Goal: Feedback & Contribution: Submit feedback/report problem

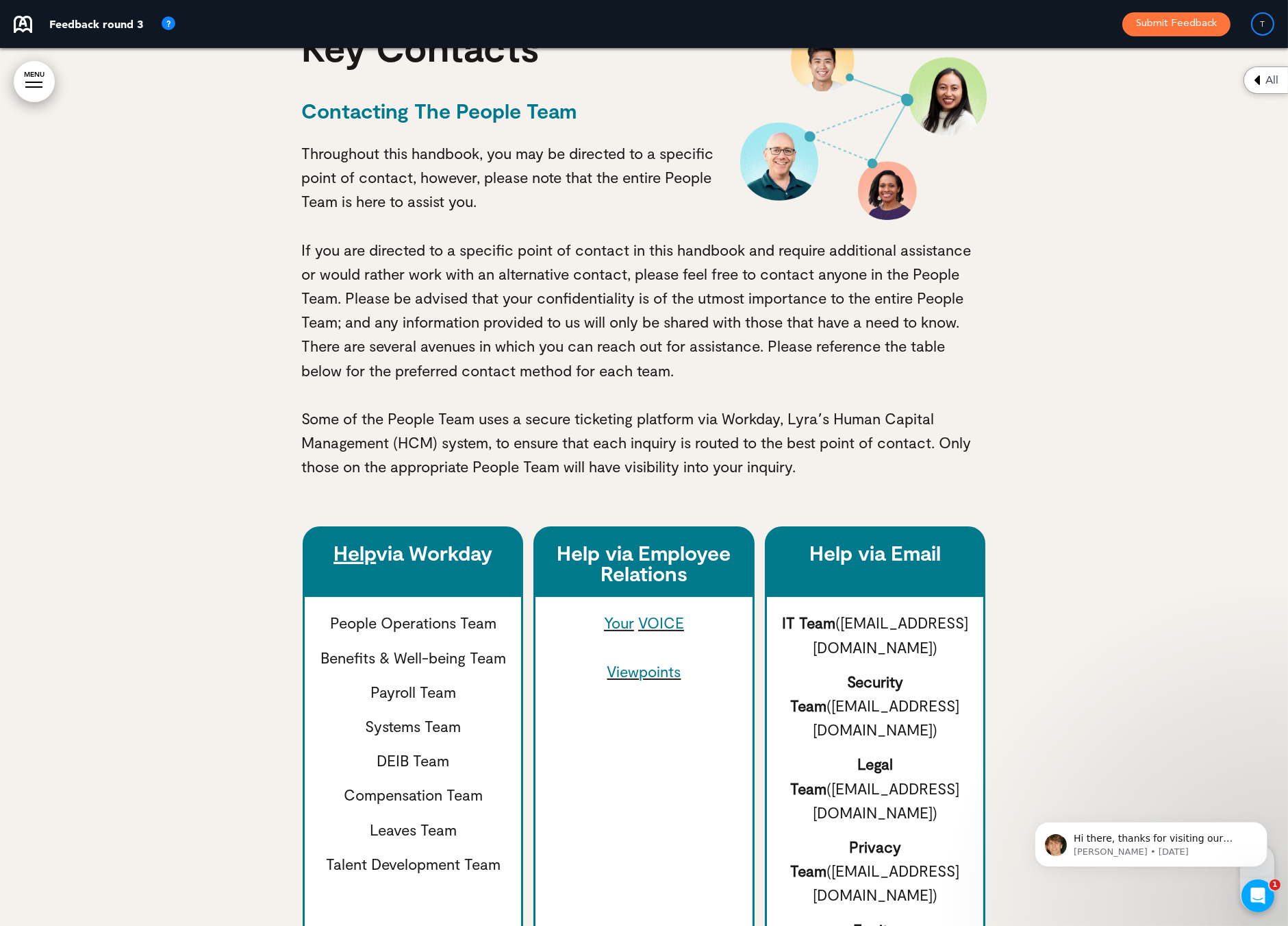
scroll to position [960, 0]
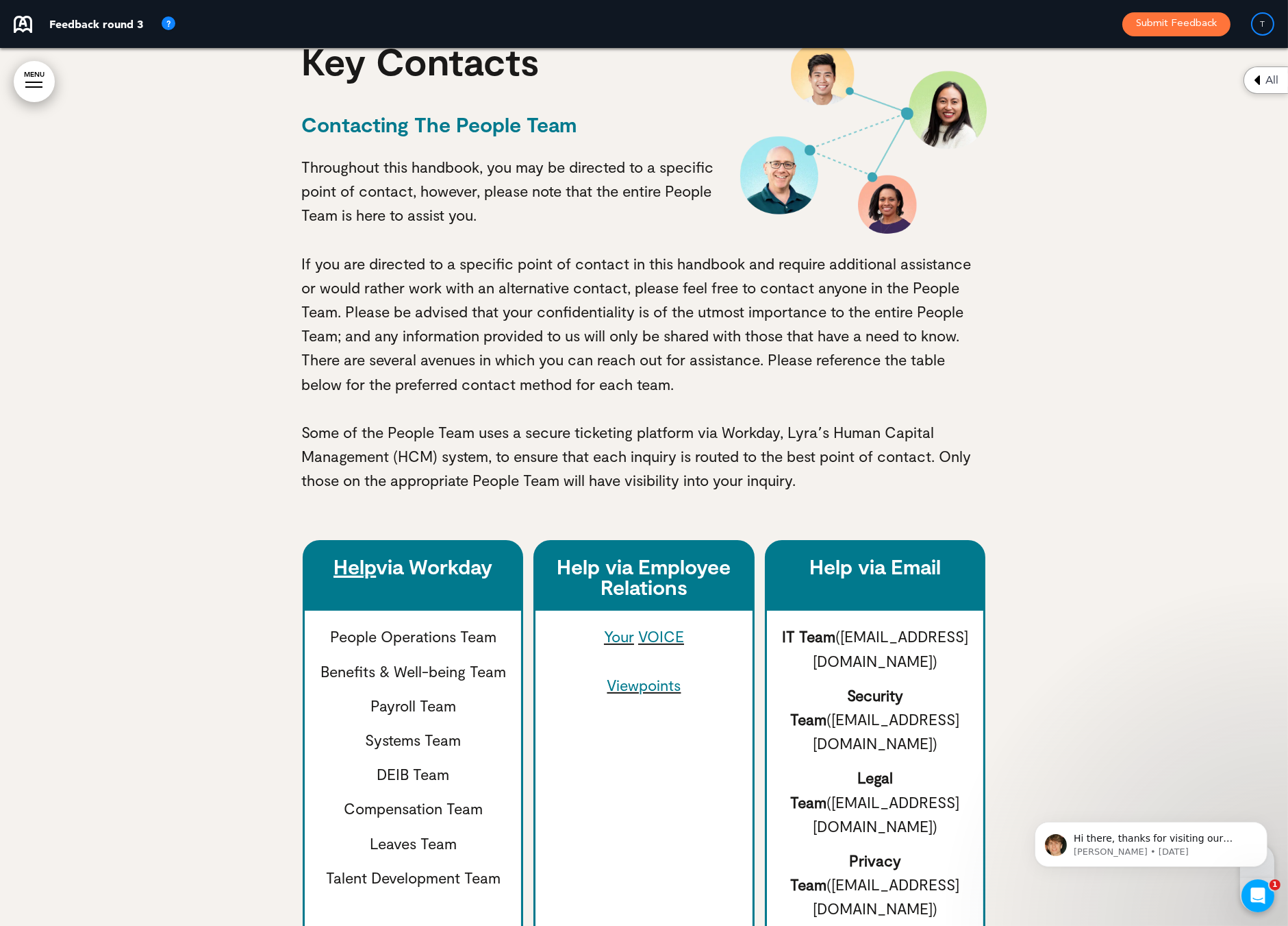
click at [352, 564] on link "Help" at bounding box center [354, 566] width 43 height 25
click at [659, 637] on link "VOICE" at bounding box center [661, 636] width 46 height 18
click at [631, 687] on link "Viewpoints" at bounding box center [644, 684] width 74 height 18
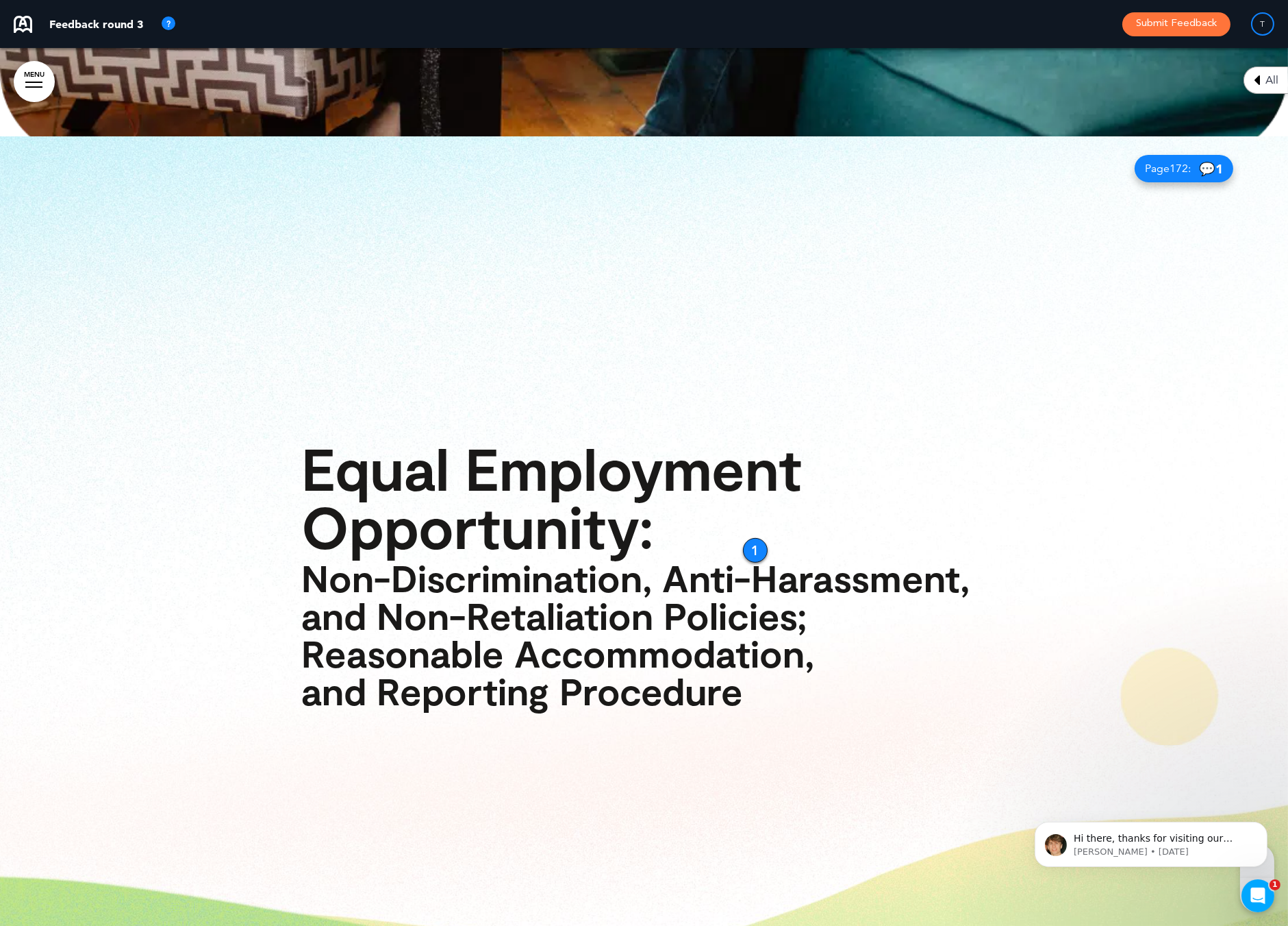
scroll to position [12547, 0]
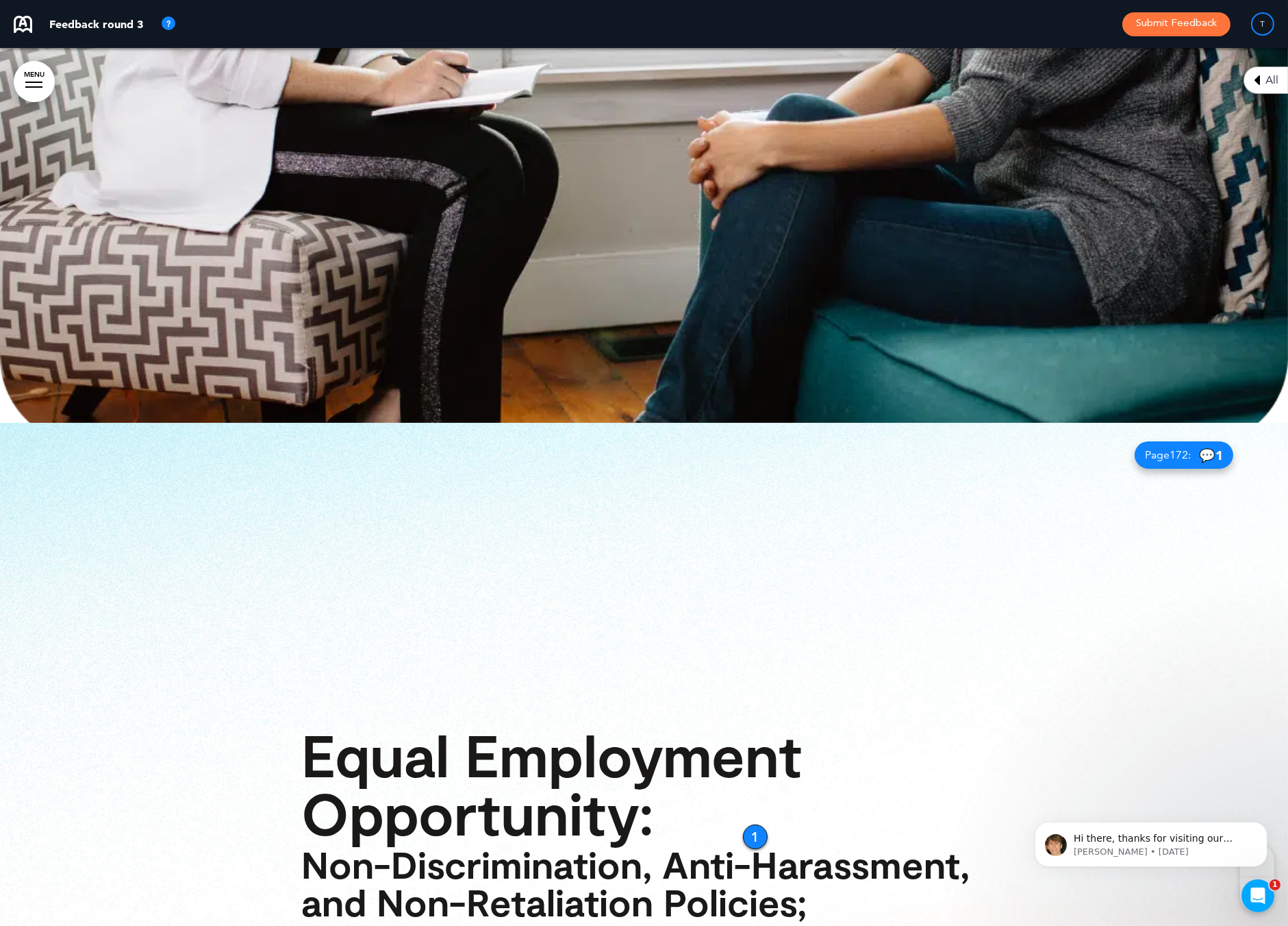
click at [750, 824] on div "1" at bounding box center [755, 836] width 25 height 25
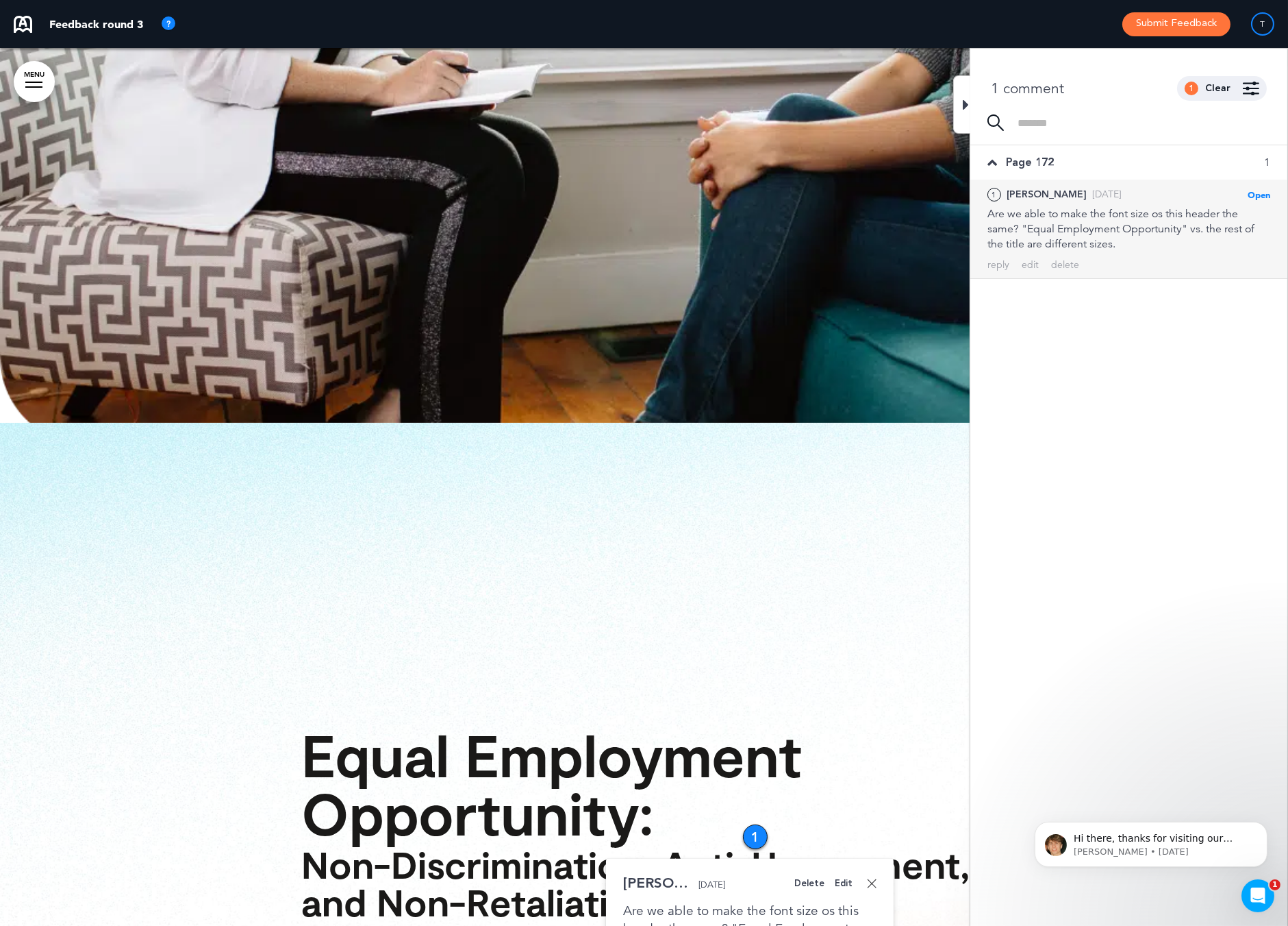
click at [970, 116] on div at bounding box center [961, 104] width 17 height 58
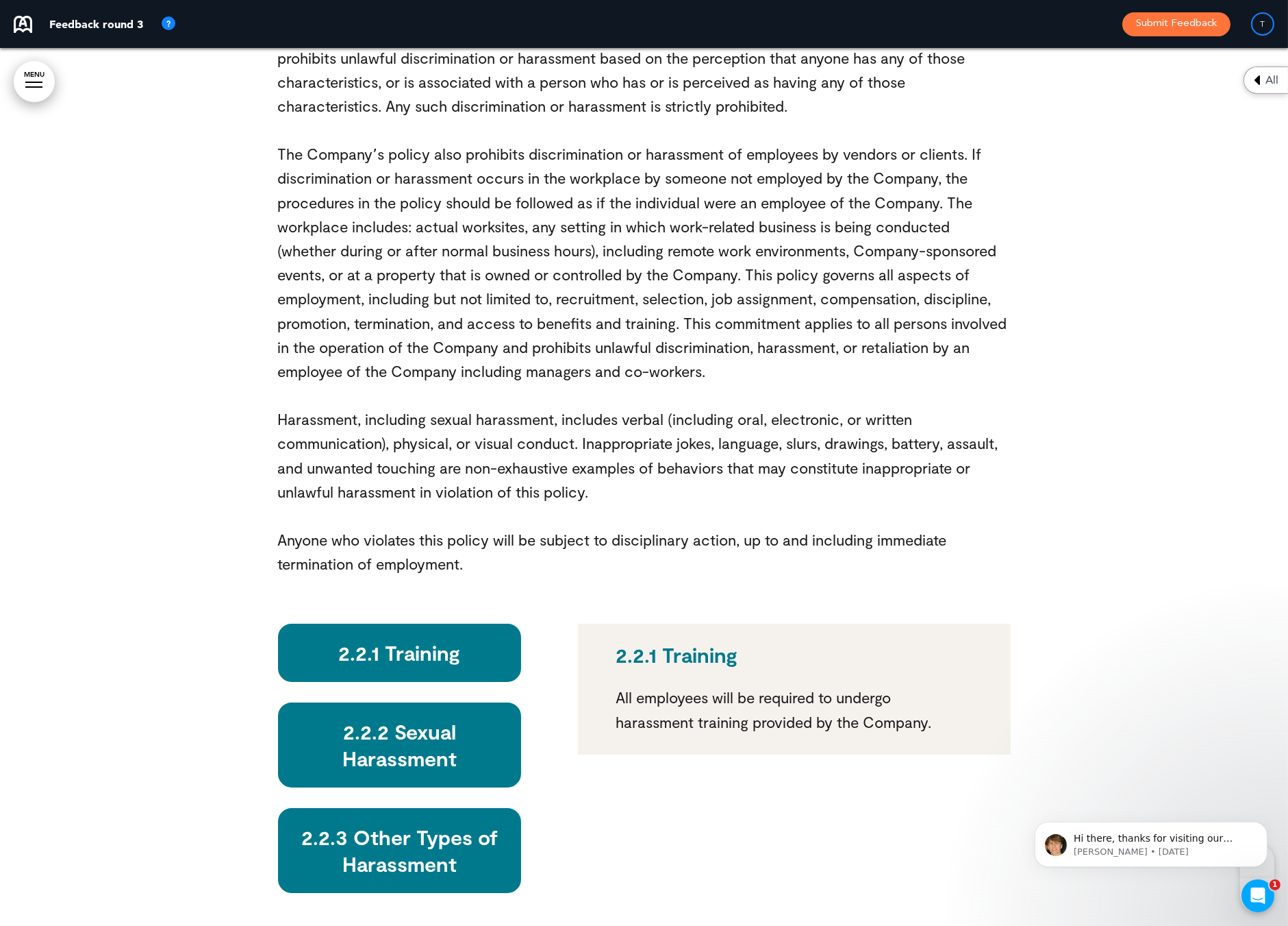
scroll to position [15284, 0]
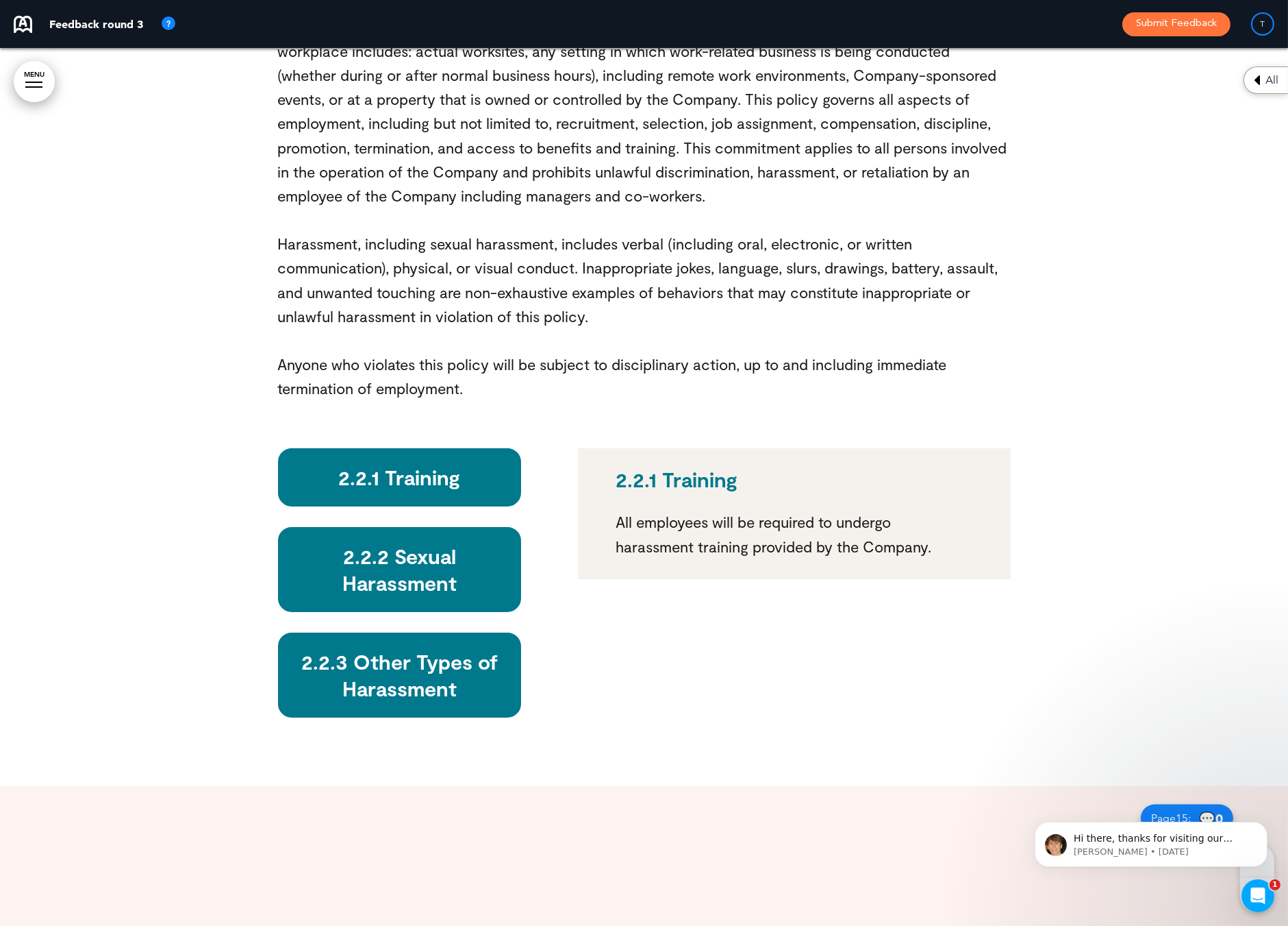
click at [439, 463] on h6 "2.2.1 Training" at bounding box center [400, 476] width 212 height 27
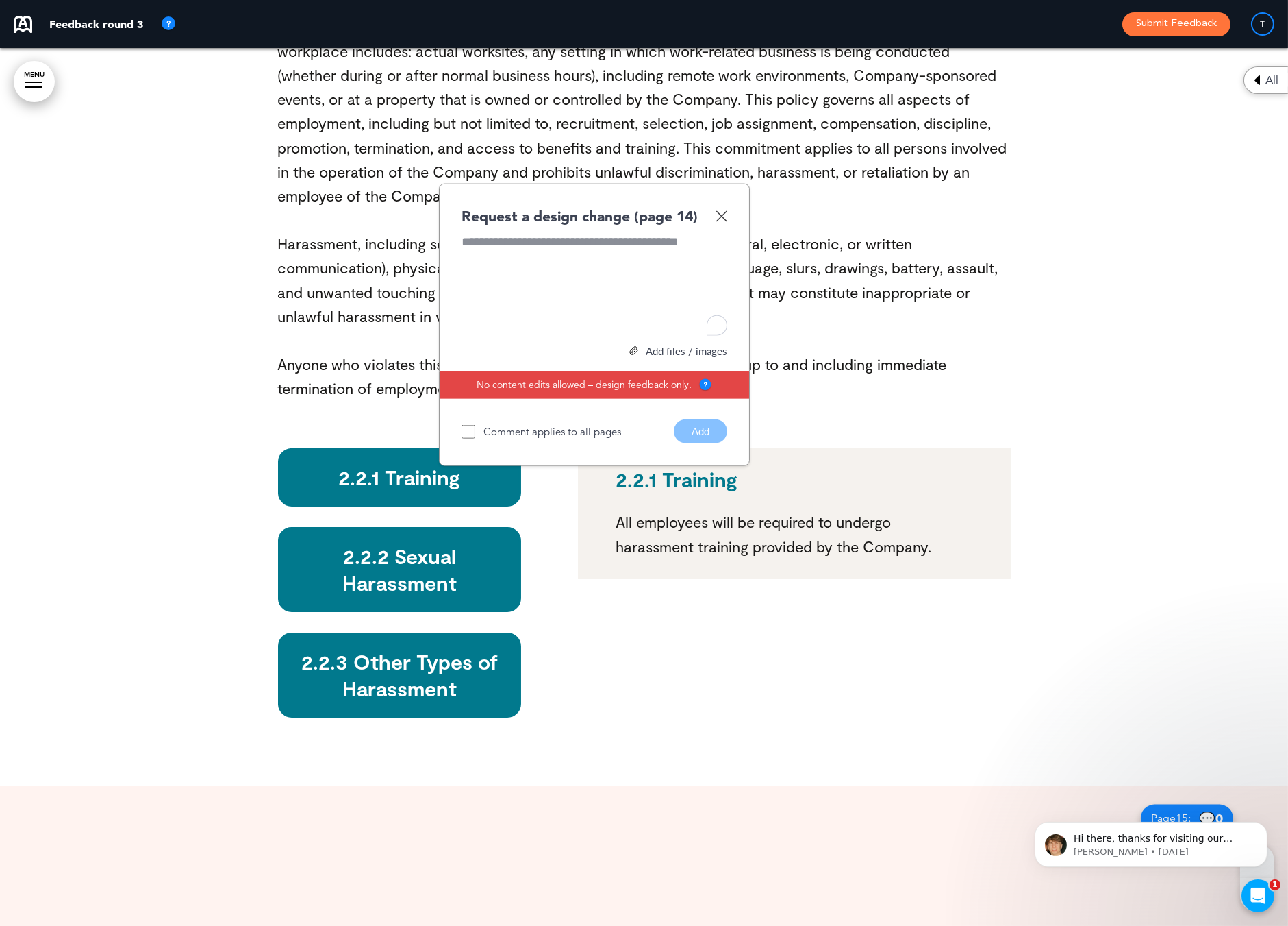
click at [437, 543] on h6 "2.2.2 Sexual Harassment" at bounding box center [400, 569] width 212 height 53
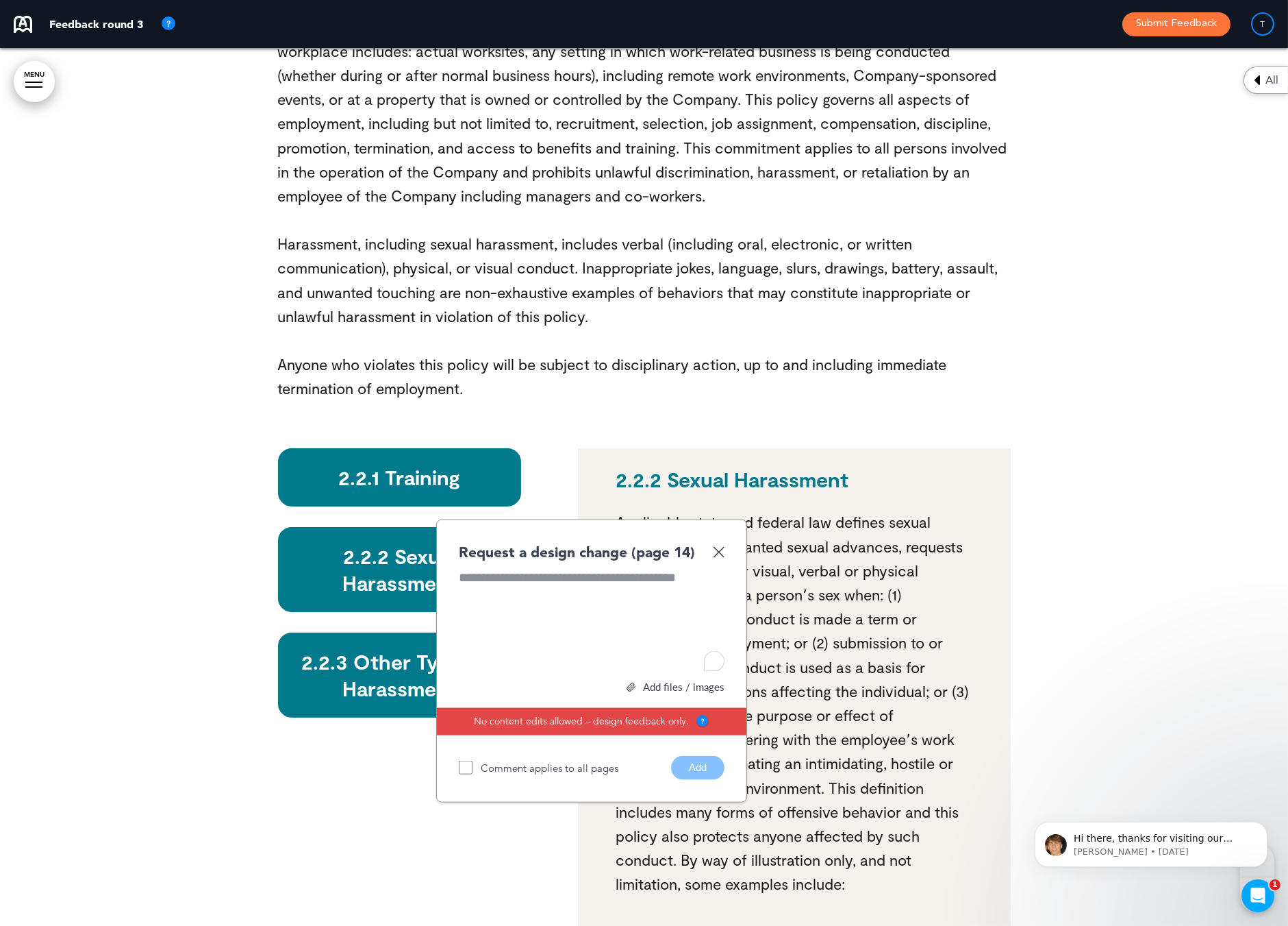
scroll to position [15520, 0]
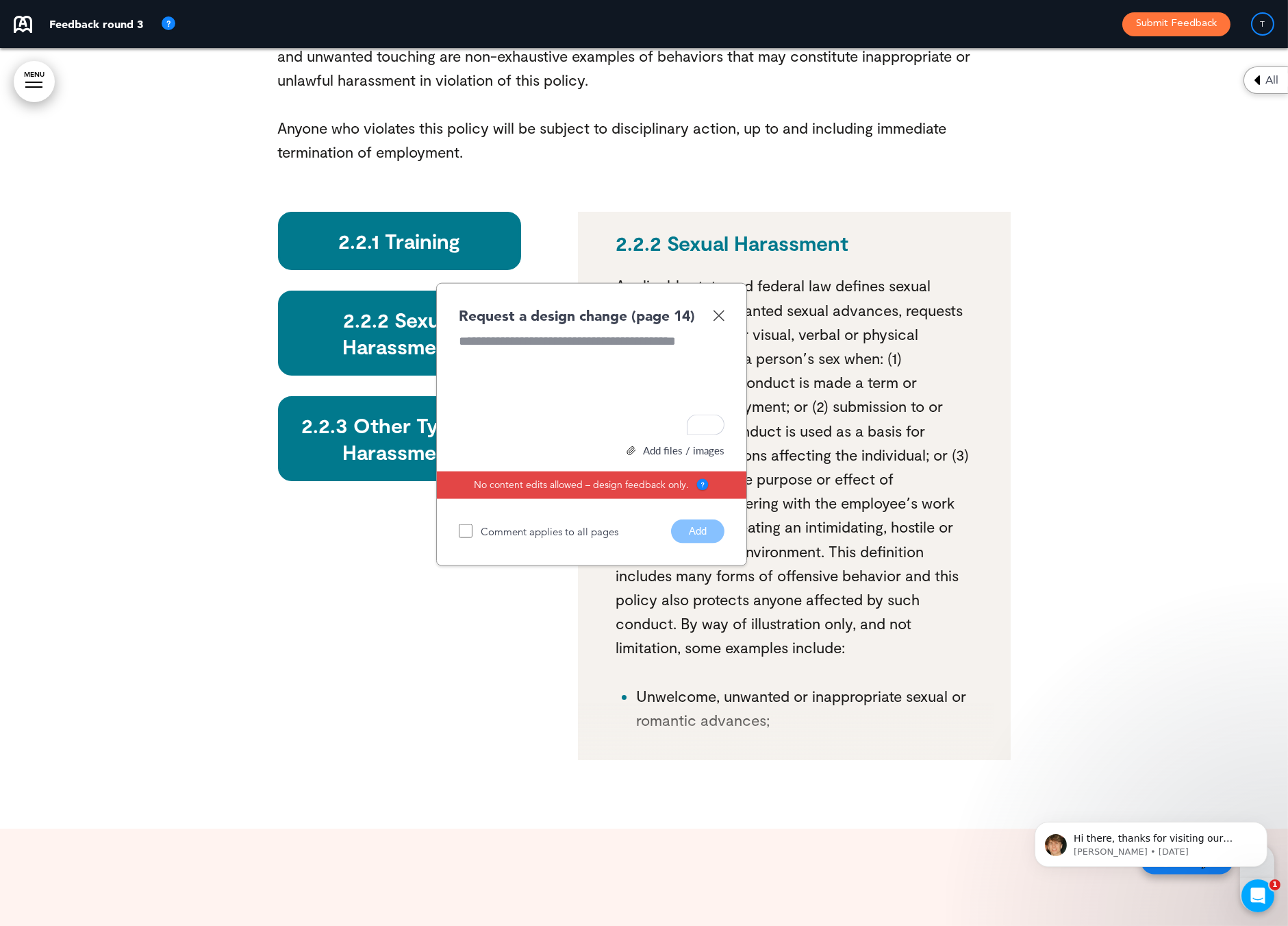
click at [725, 283] on div "Request a design change (page 14) Add files / images Select or drag & drop your…" at bounding box center [592, 425] width 311 height 283
click at [718, 310] on img at bounding box center [719, 316] width 12 height 12
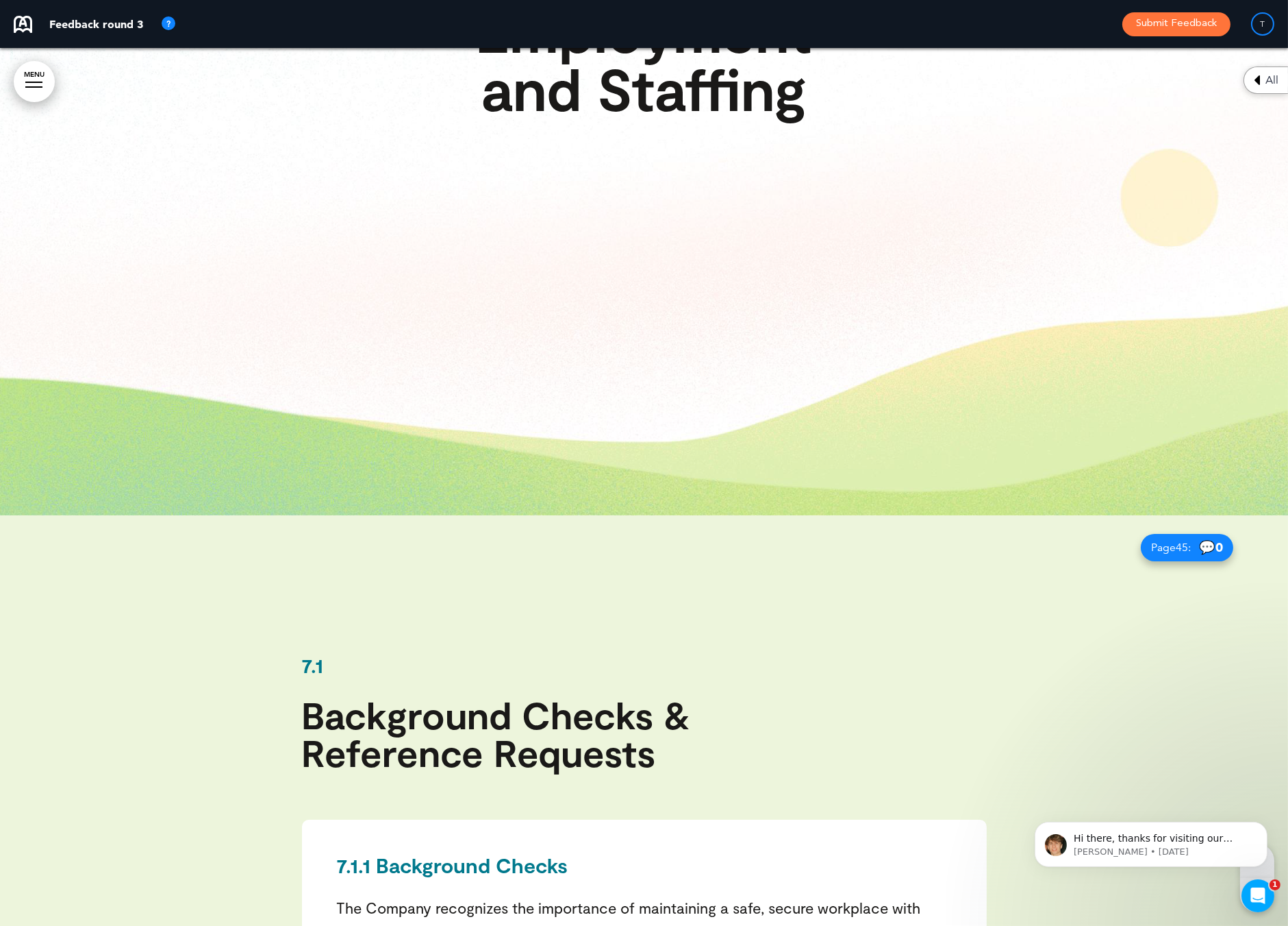
scroll to position [46738, 0]
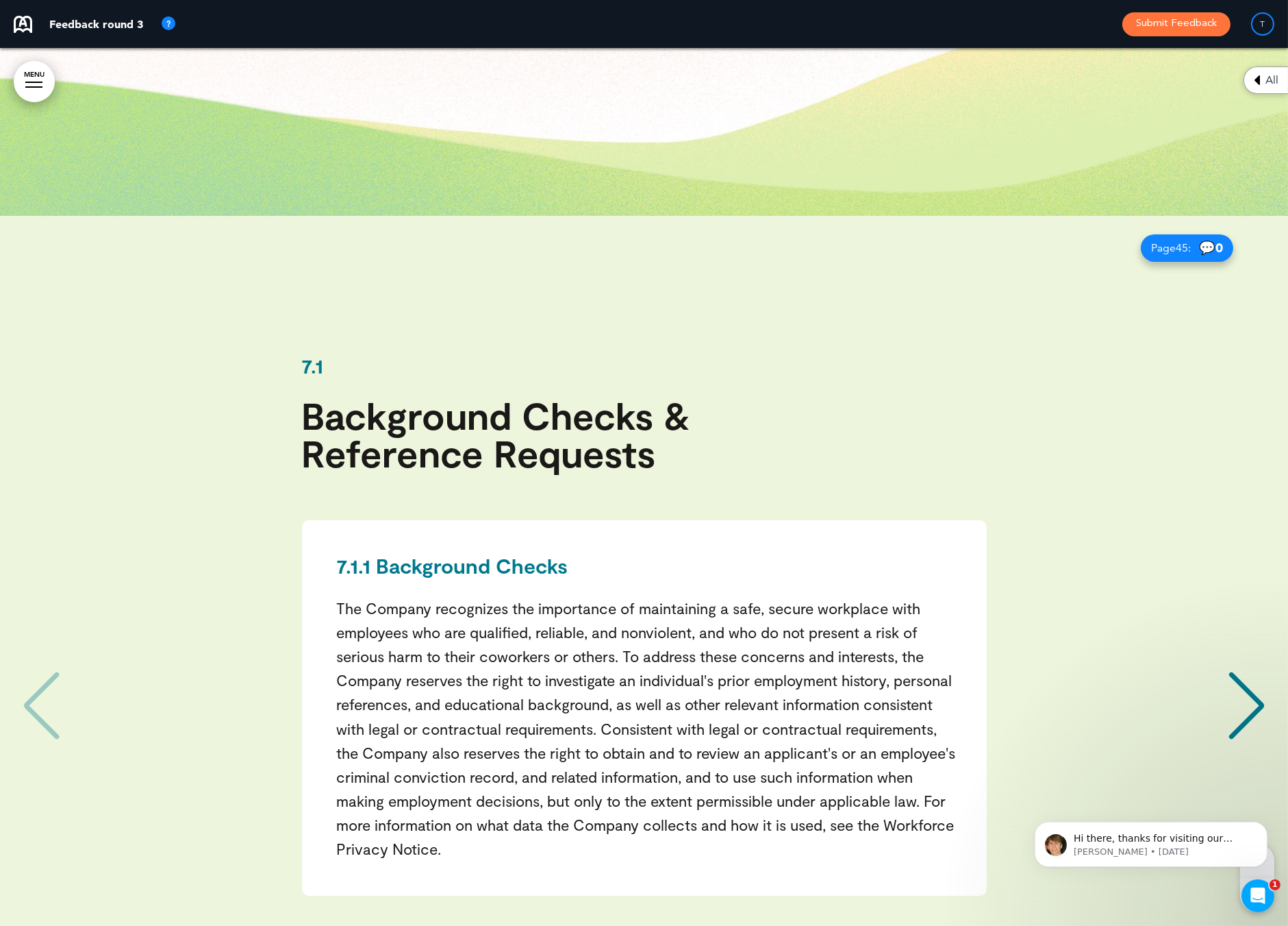
click at [1245, 671] on div "Next slide" at bounding box center [1246, 705] width 42 height 68
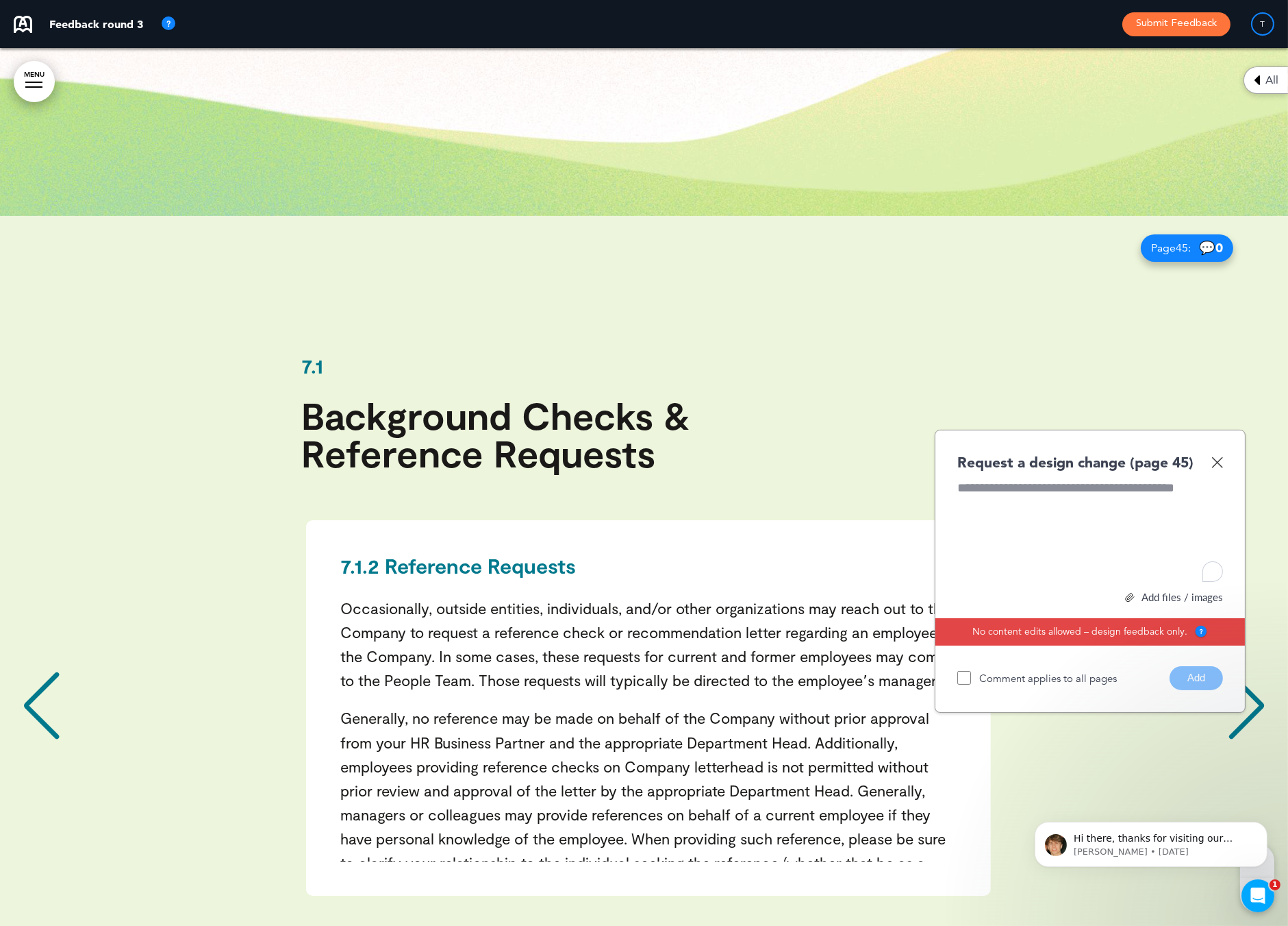
scroll to position [0, 1268]
click at [1216, 457] on img at bounding box center [1218, 463] width 12 height 12
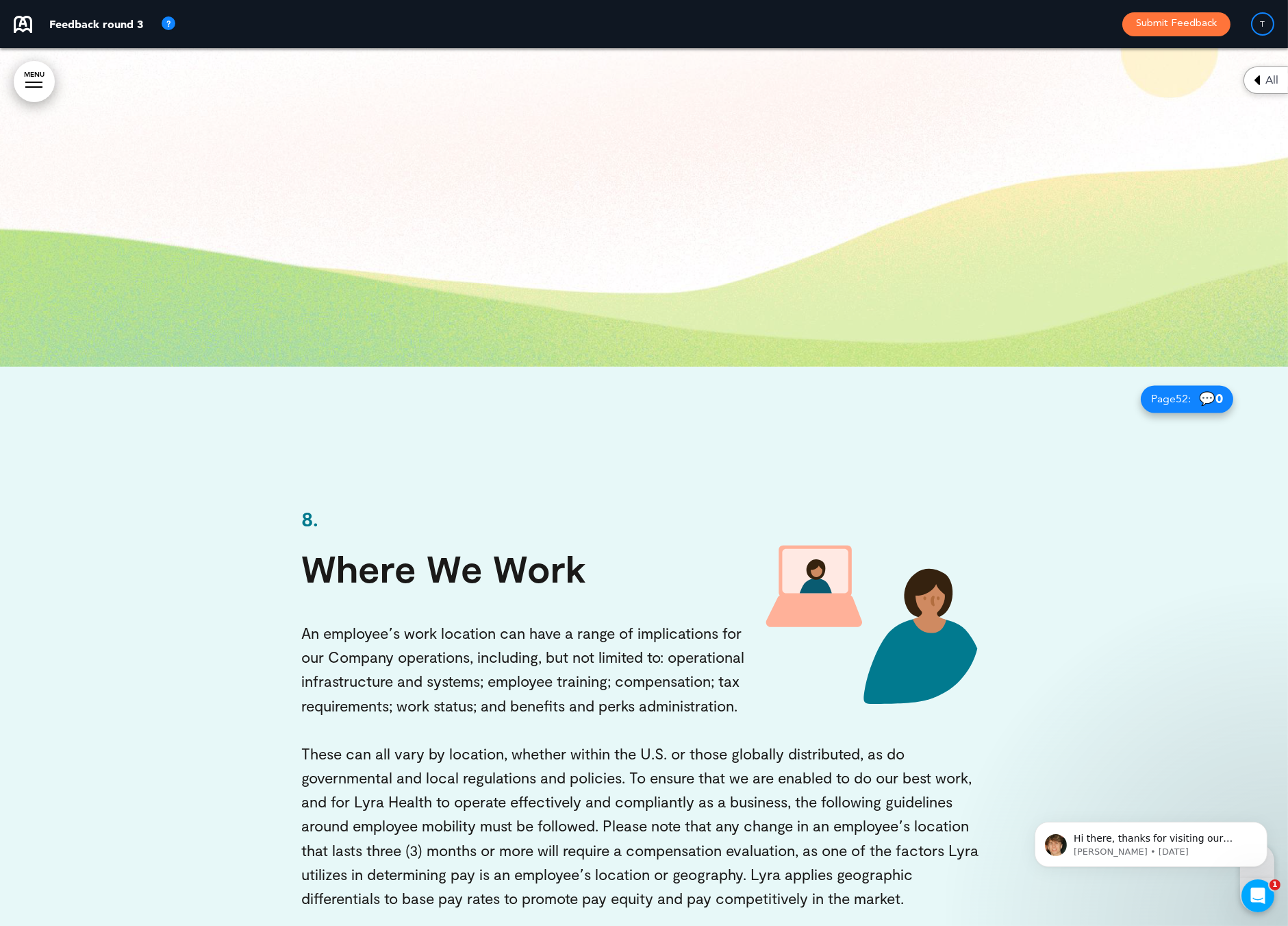
scroll to position [52513, 0]
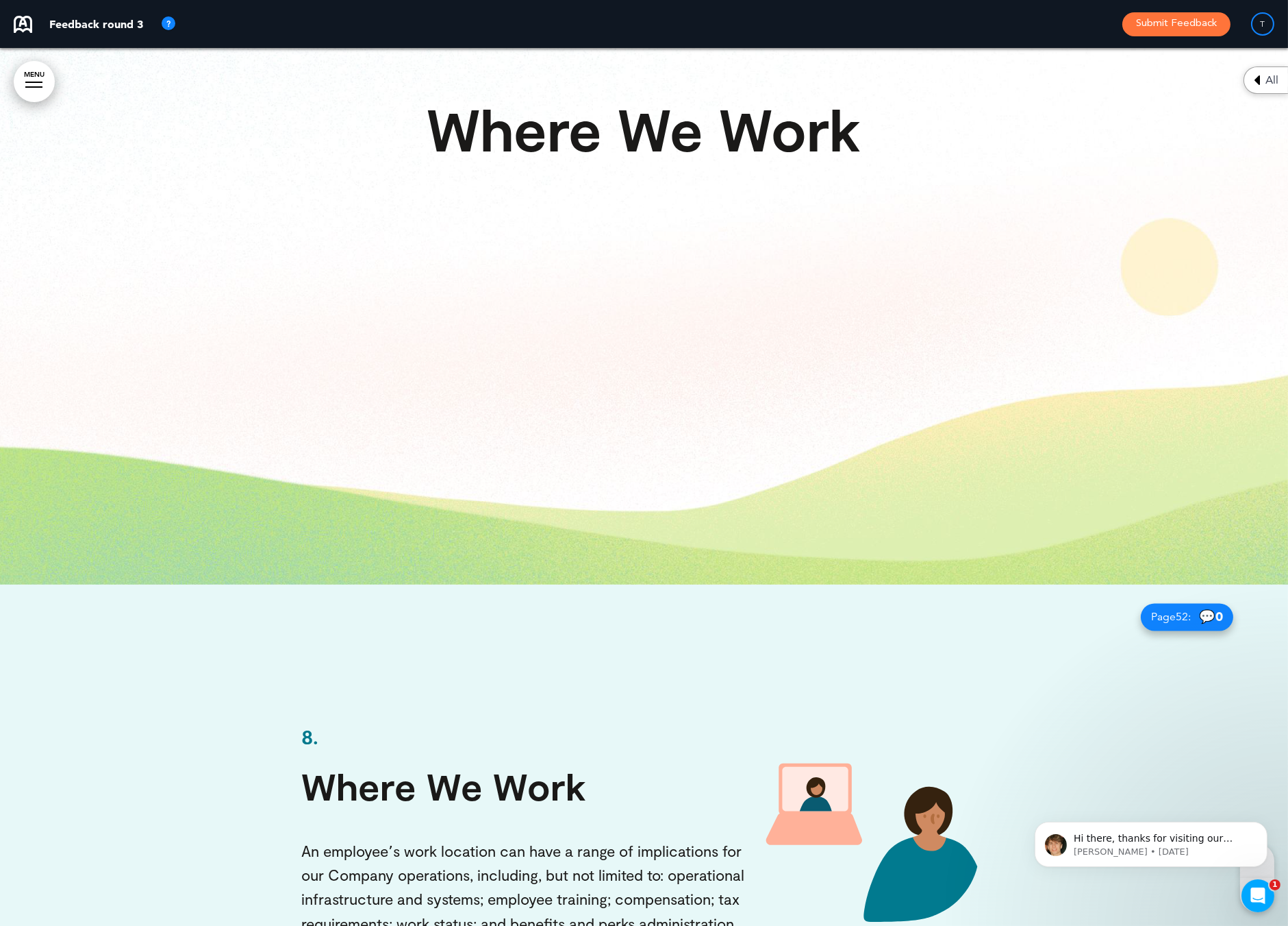
click at [323, 726] on h6 "8." at bounding box center [644, 736] width 685 height 21
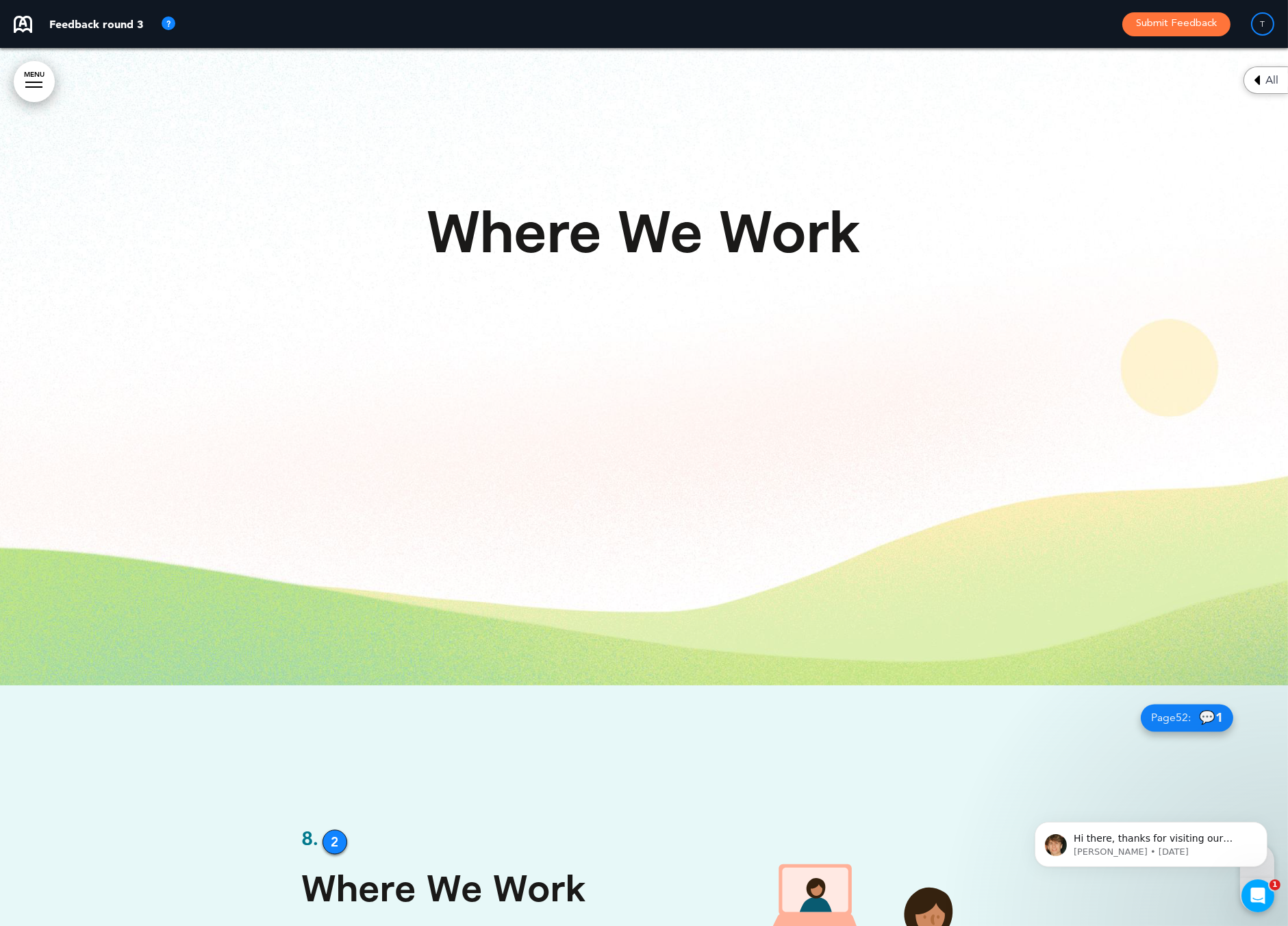
scroll to position [52409, 0]
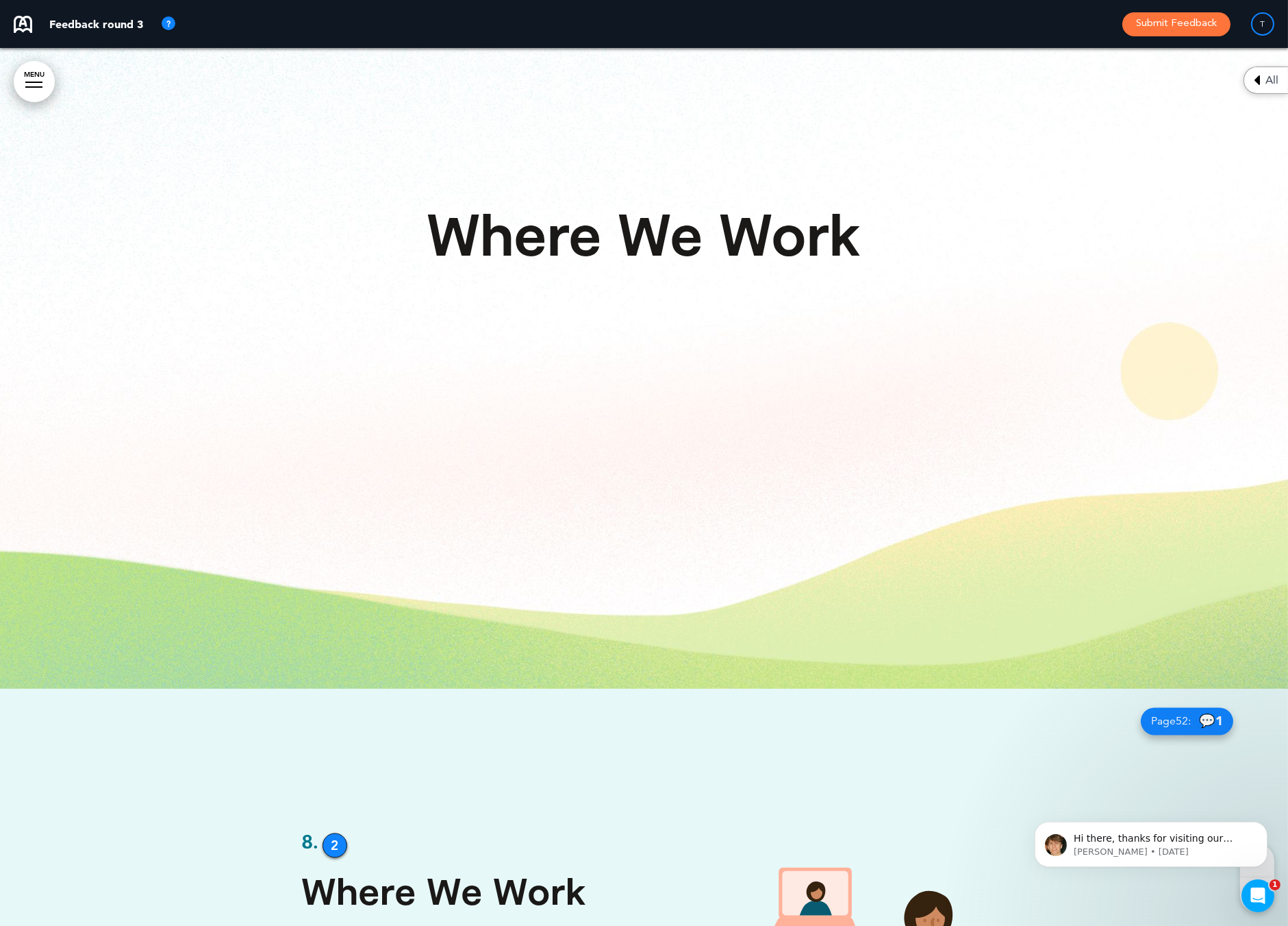
click at [329, 833] on div "2" at bounding box center [335, 845] width 25 height 25
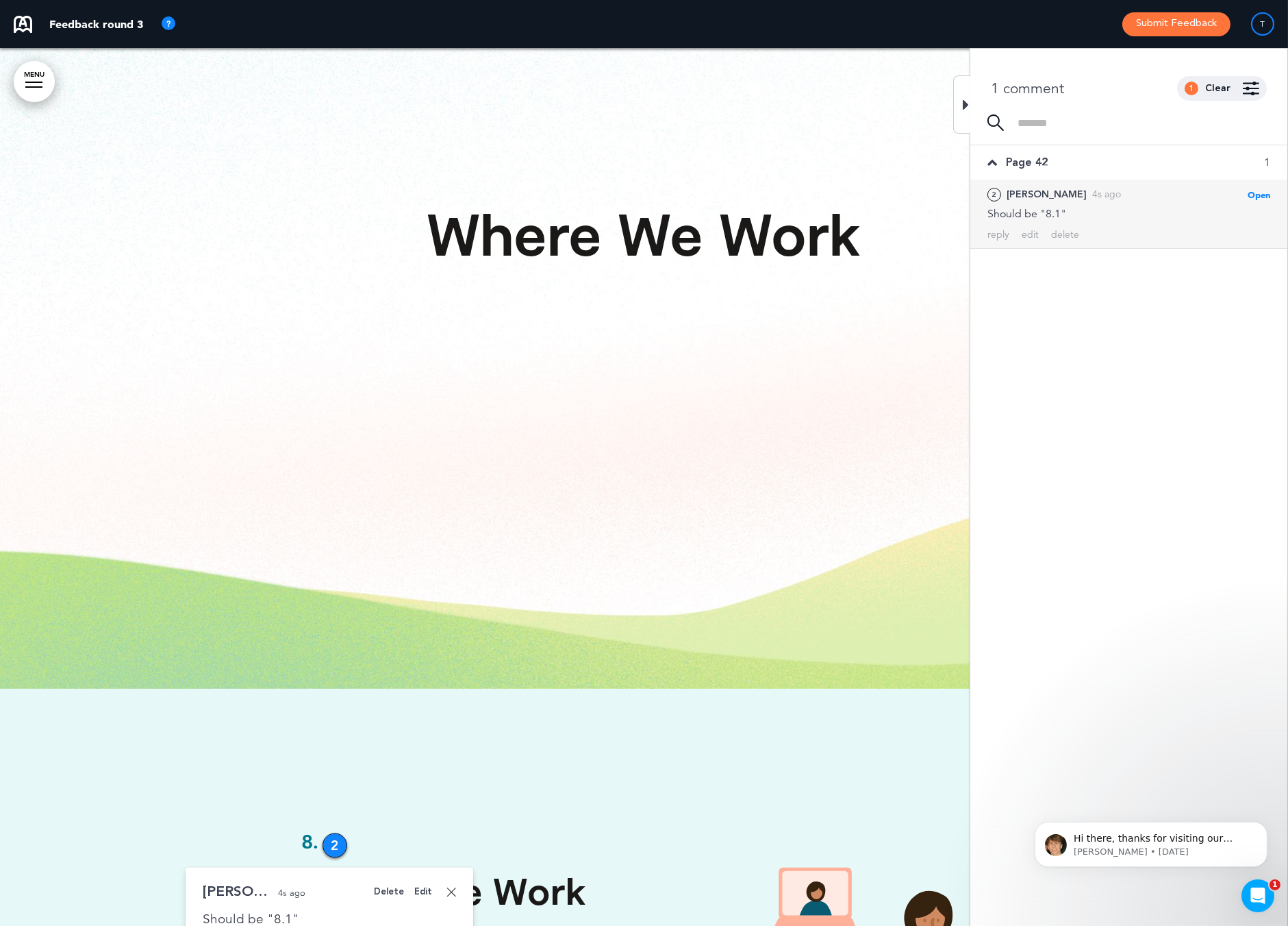
click at [390, 887] on div "Delete" at bounding box center [389, 891] width 30 height 9
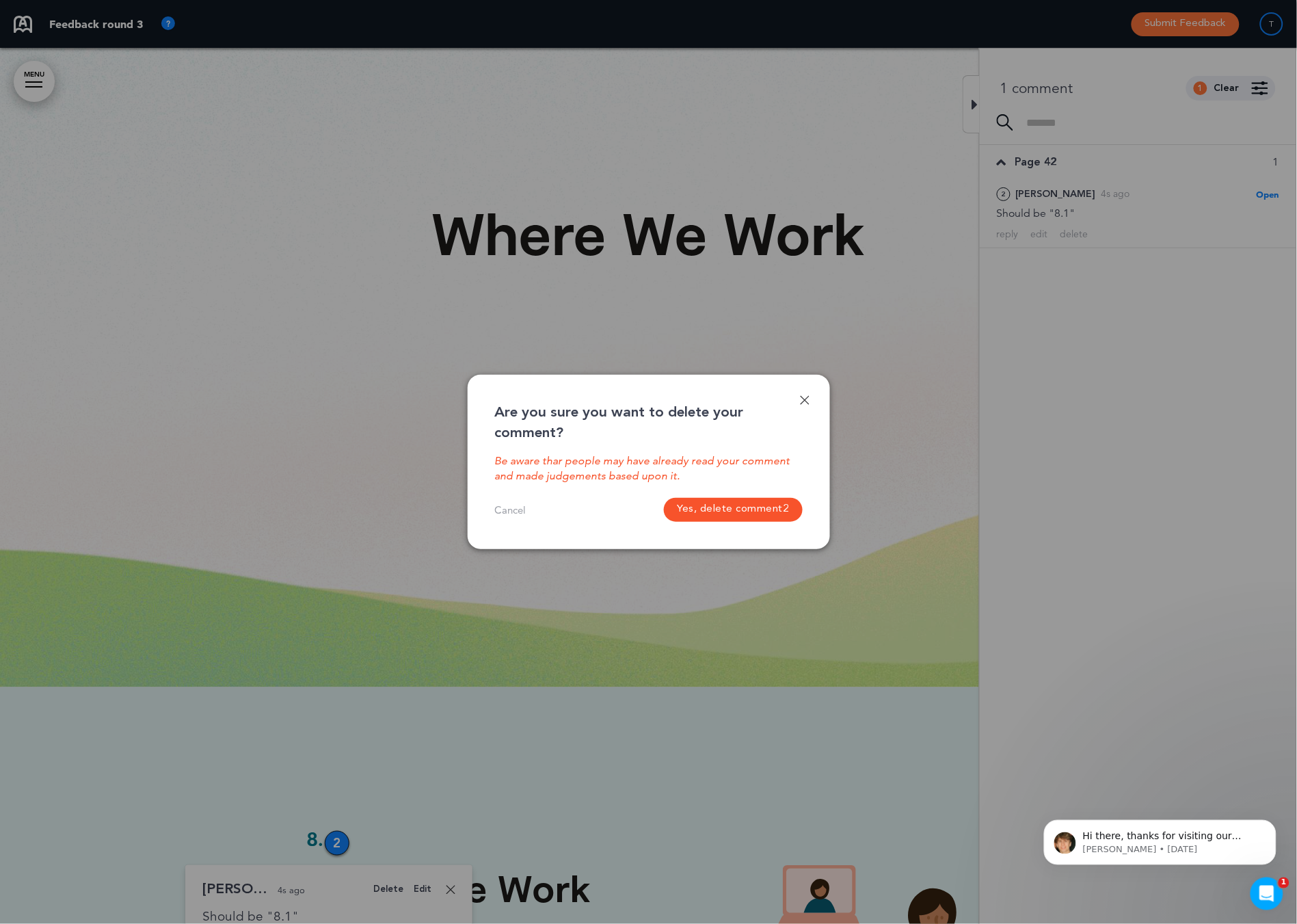
click at [745, 511] on button "Yes, delete comment 2" at bounding box center [734, 510] width 138 height 24
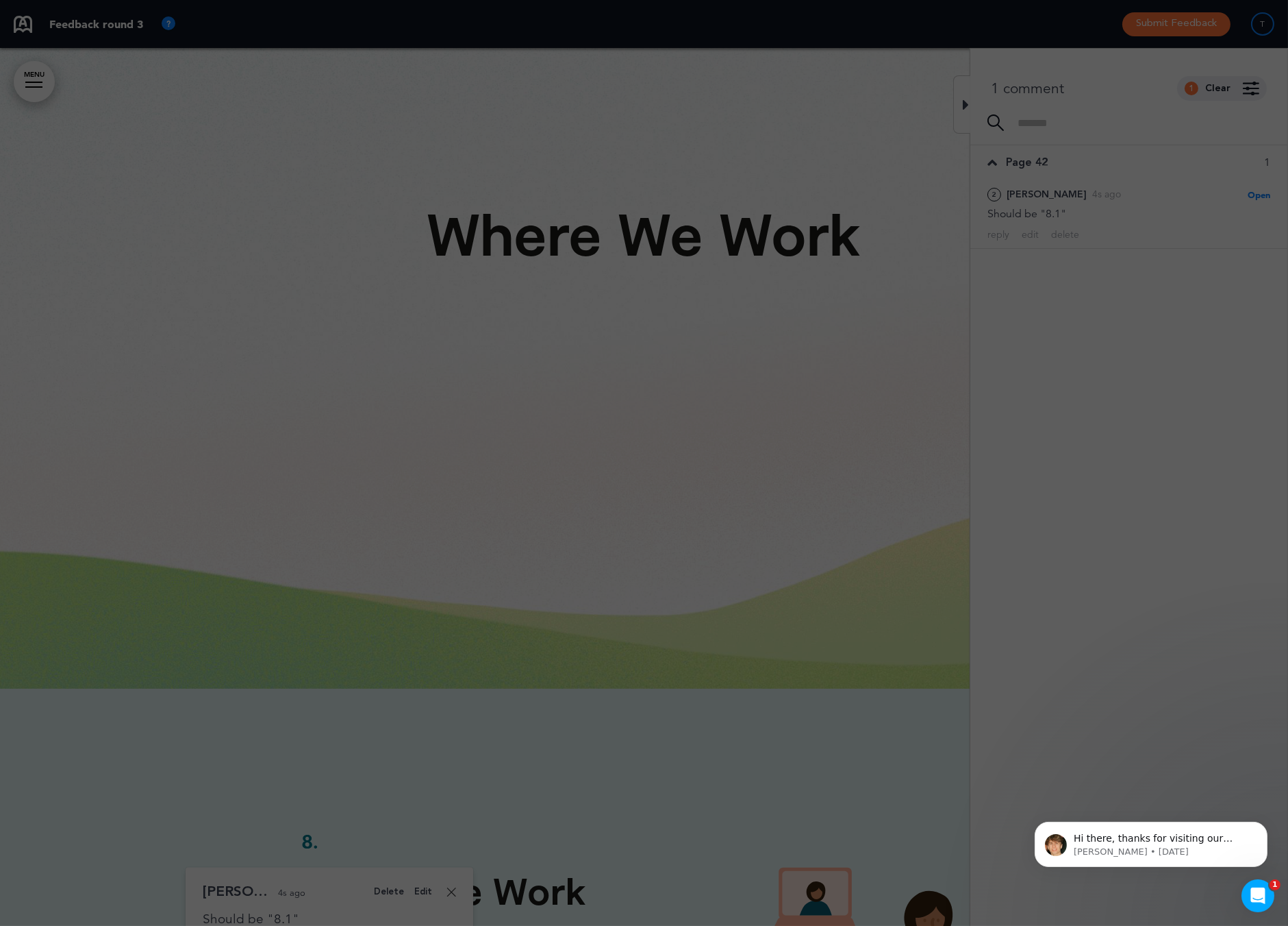
scroll to position [0, 1268]
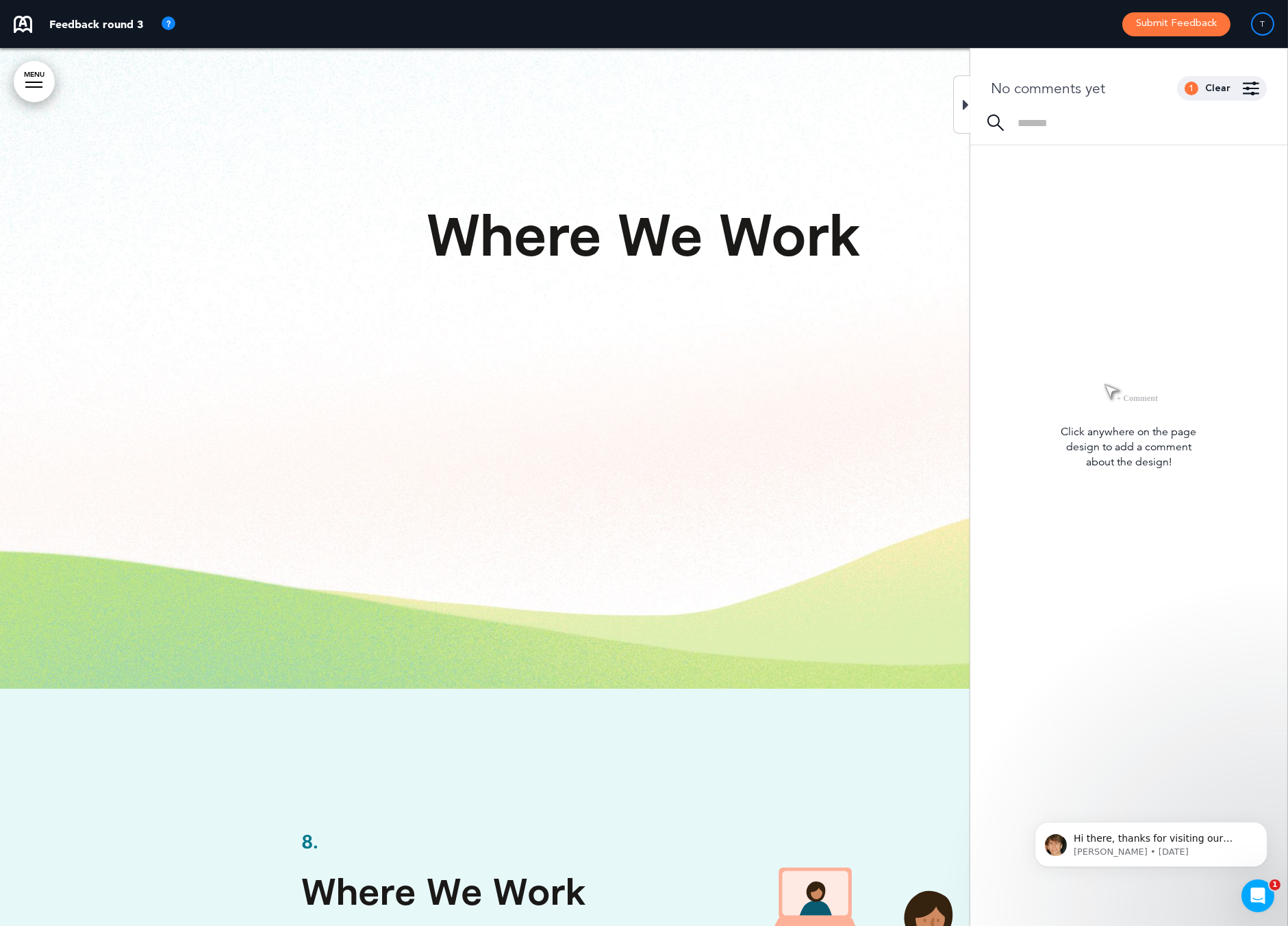
click at [961, 116] on div at bounding box center [961, 104] width 17 height 58
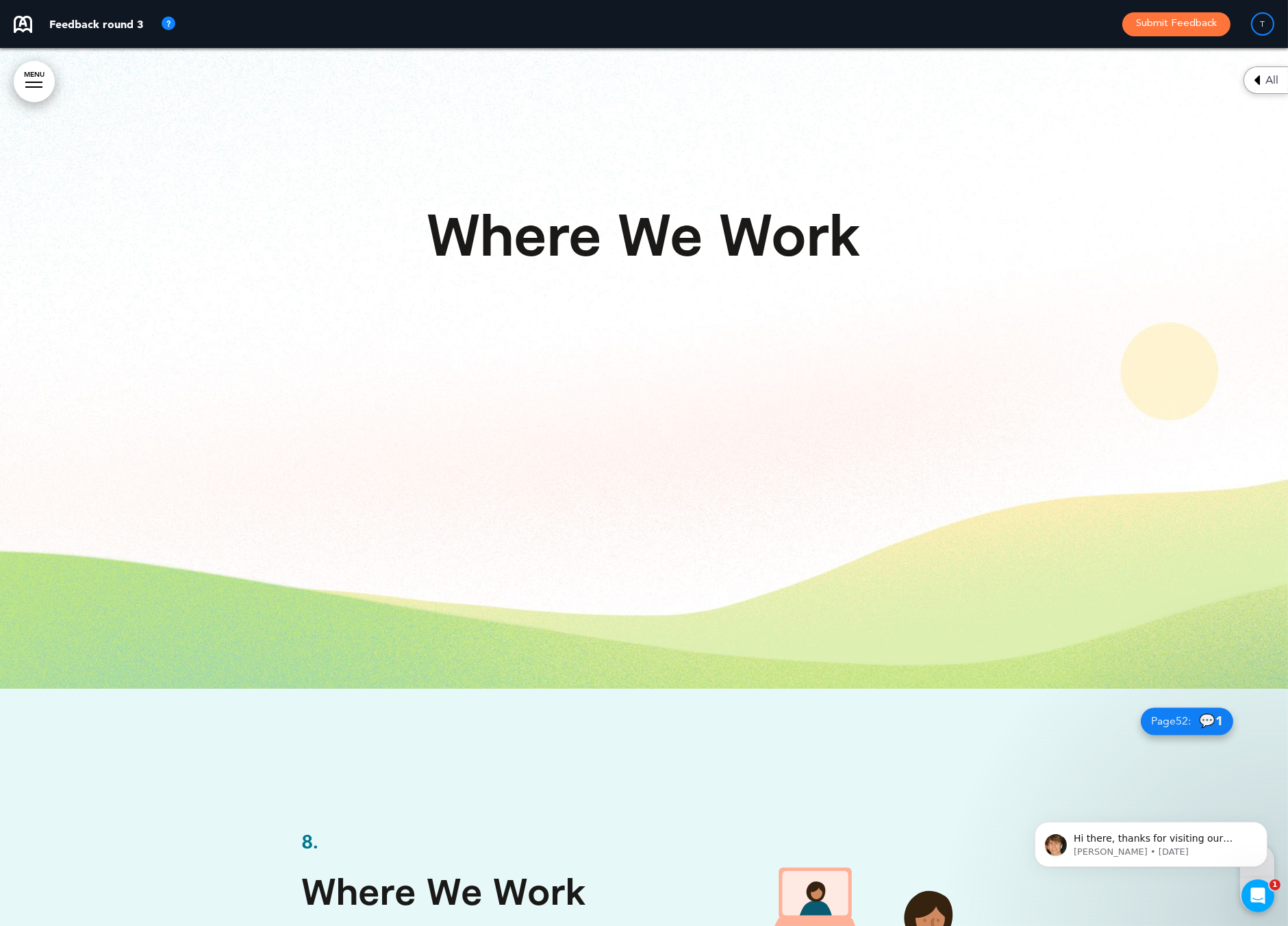
click at [1261, 72] on div "All" at bounding box center [1265, 80] width 45 height 28
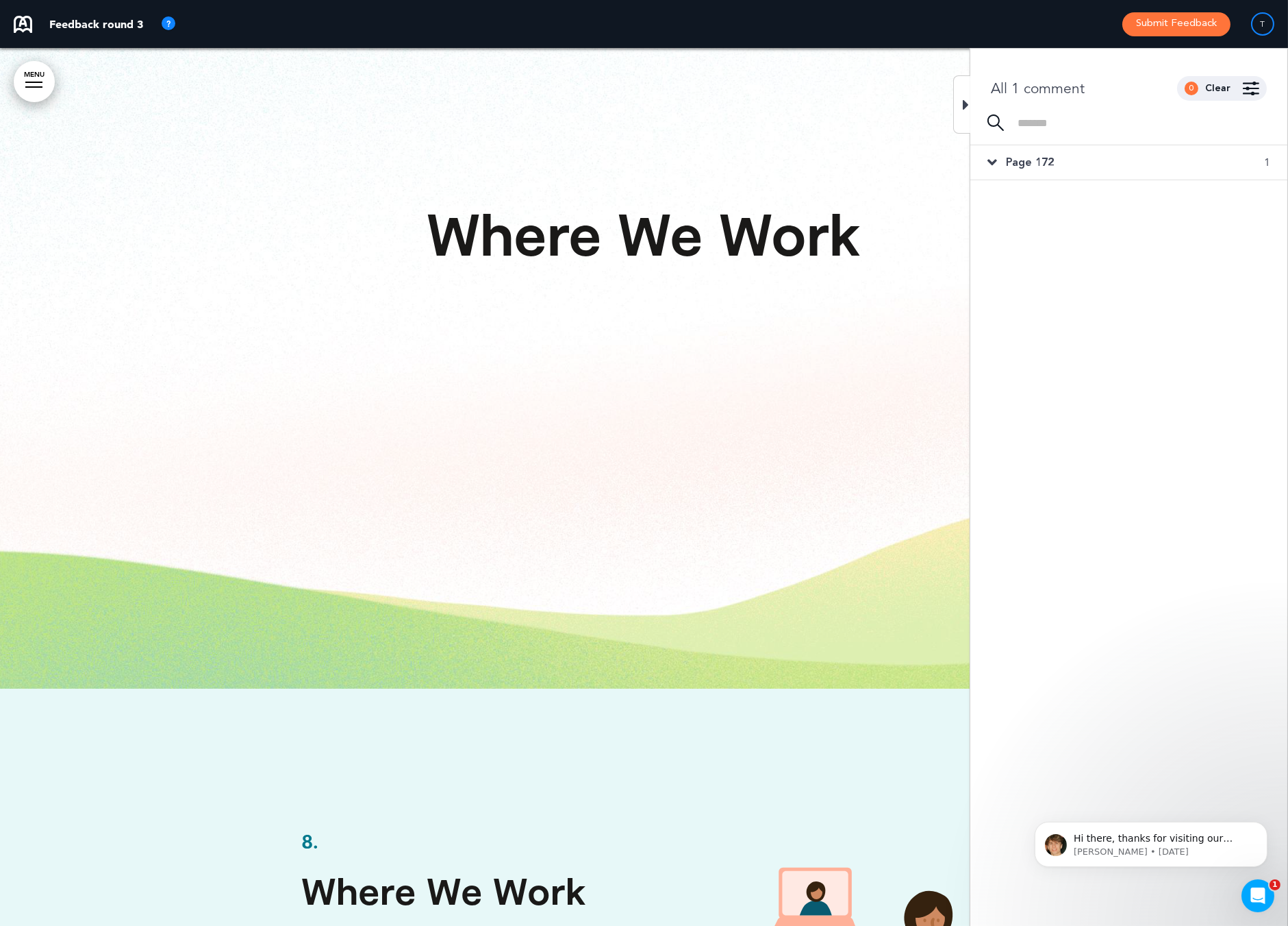
click at [997, 162] on div "Page 172 1" at bounding box center [1129, 162] width 317 height 35
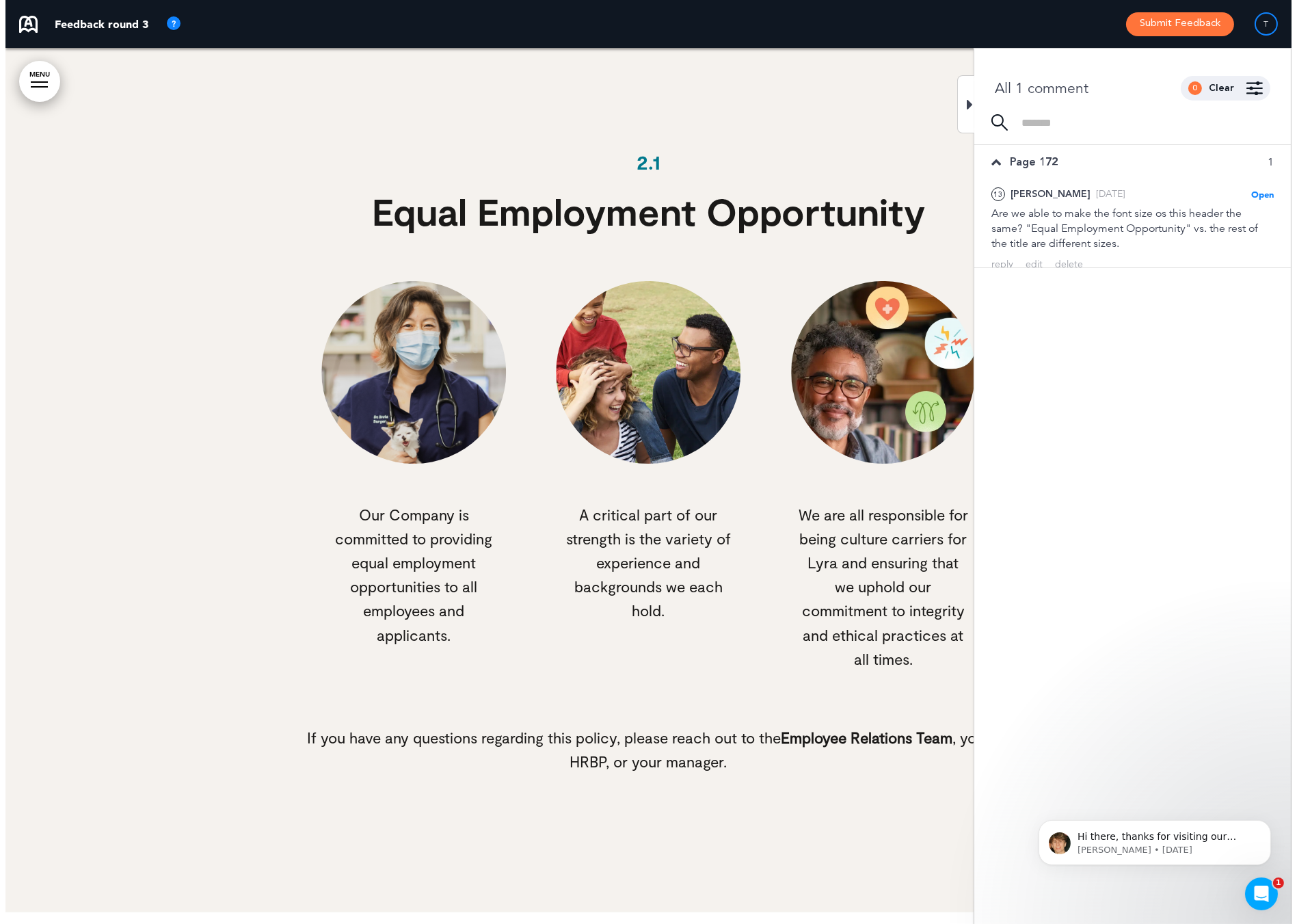
scroll to position [12776, 0]
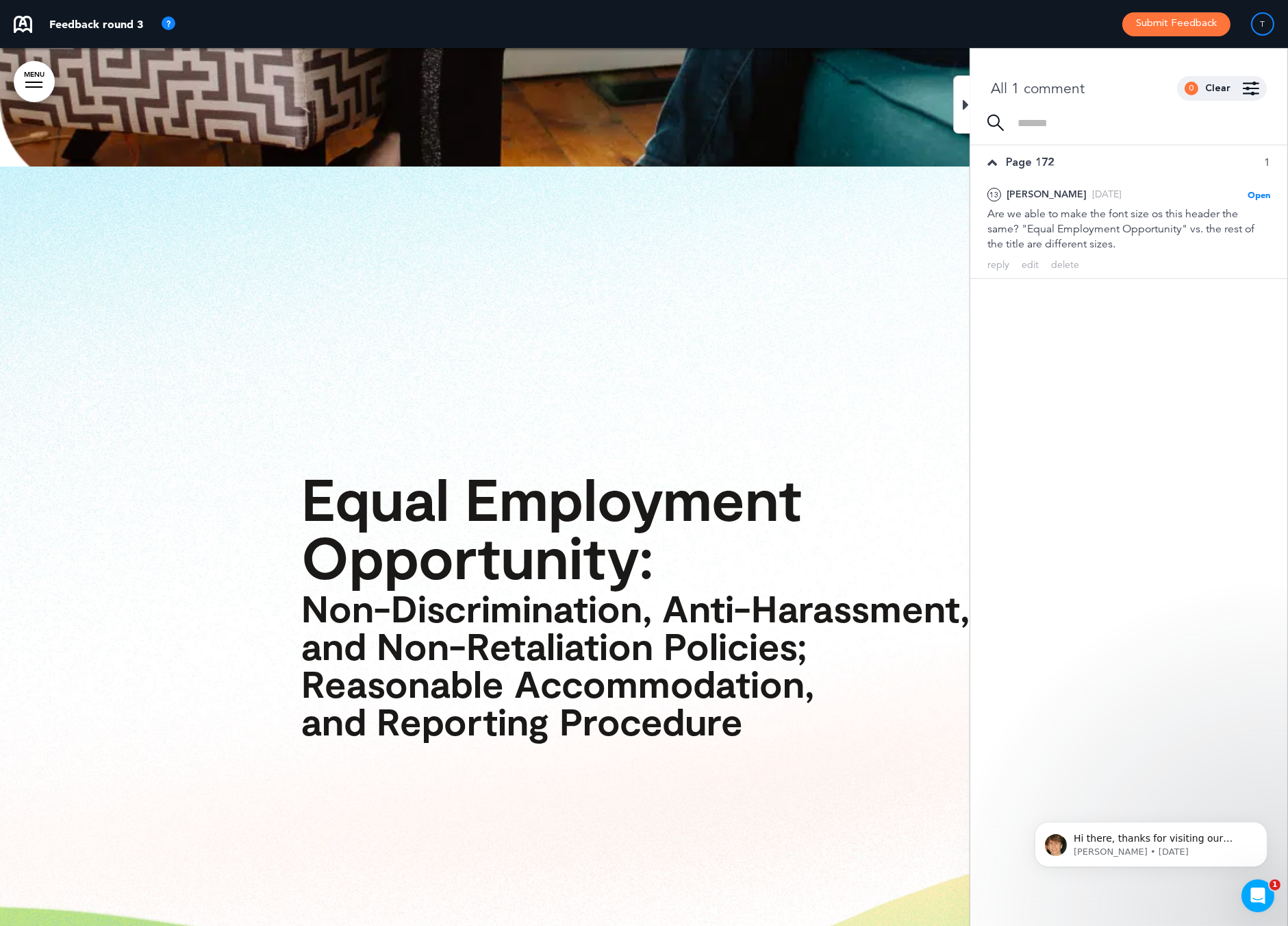
click at [997, 162] on div "Page 172 1" at bounding box center [1129, 162] width 317 height 35
click at [959, 109] on div at bounding box center [961, 104] width 17 height 58
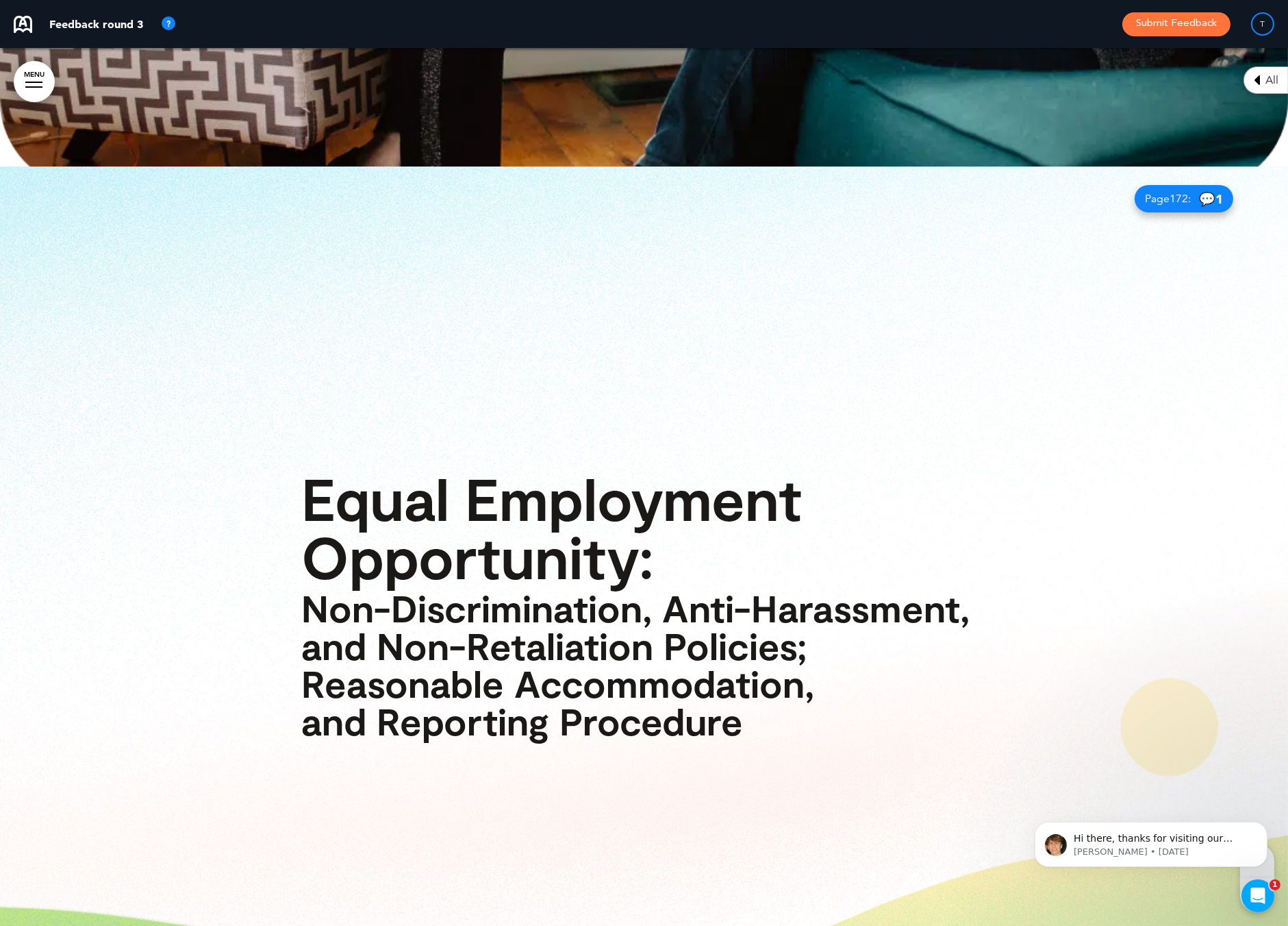
click at [10, 166] on div at bounding box center [644, 605] width 1288 height 877
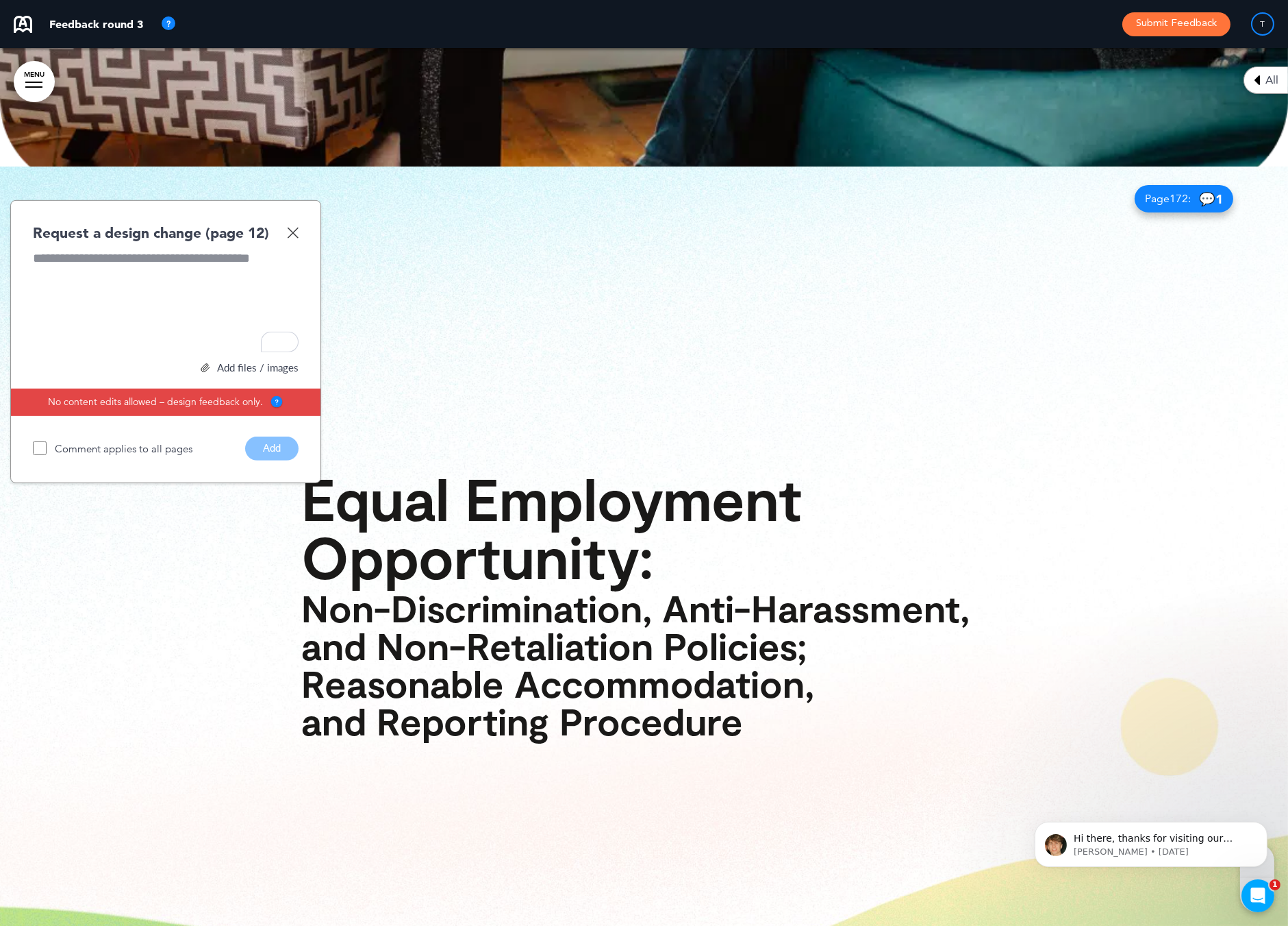
click at [285, 223] on div "Request a design change (page 12)" at bounding box center [165, 233] width 265 height 20
click at [289, 227] on img at bounding box center [293, 233] width 12 height 12
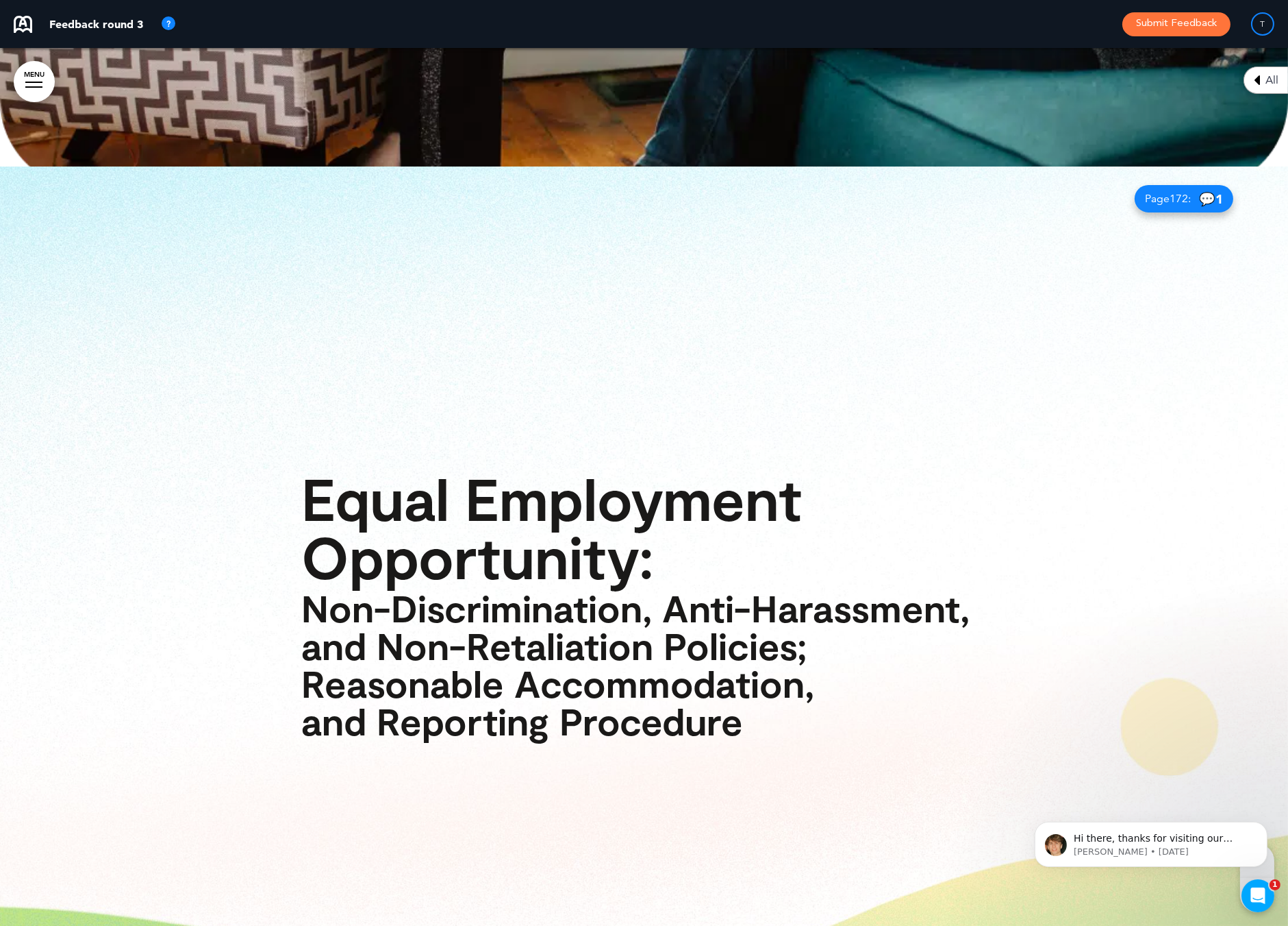
click at [37, 76] on link "MENU" at bounding box center [35, 82] width 42 height 42
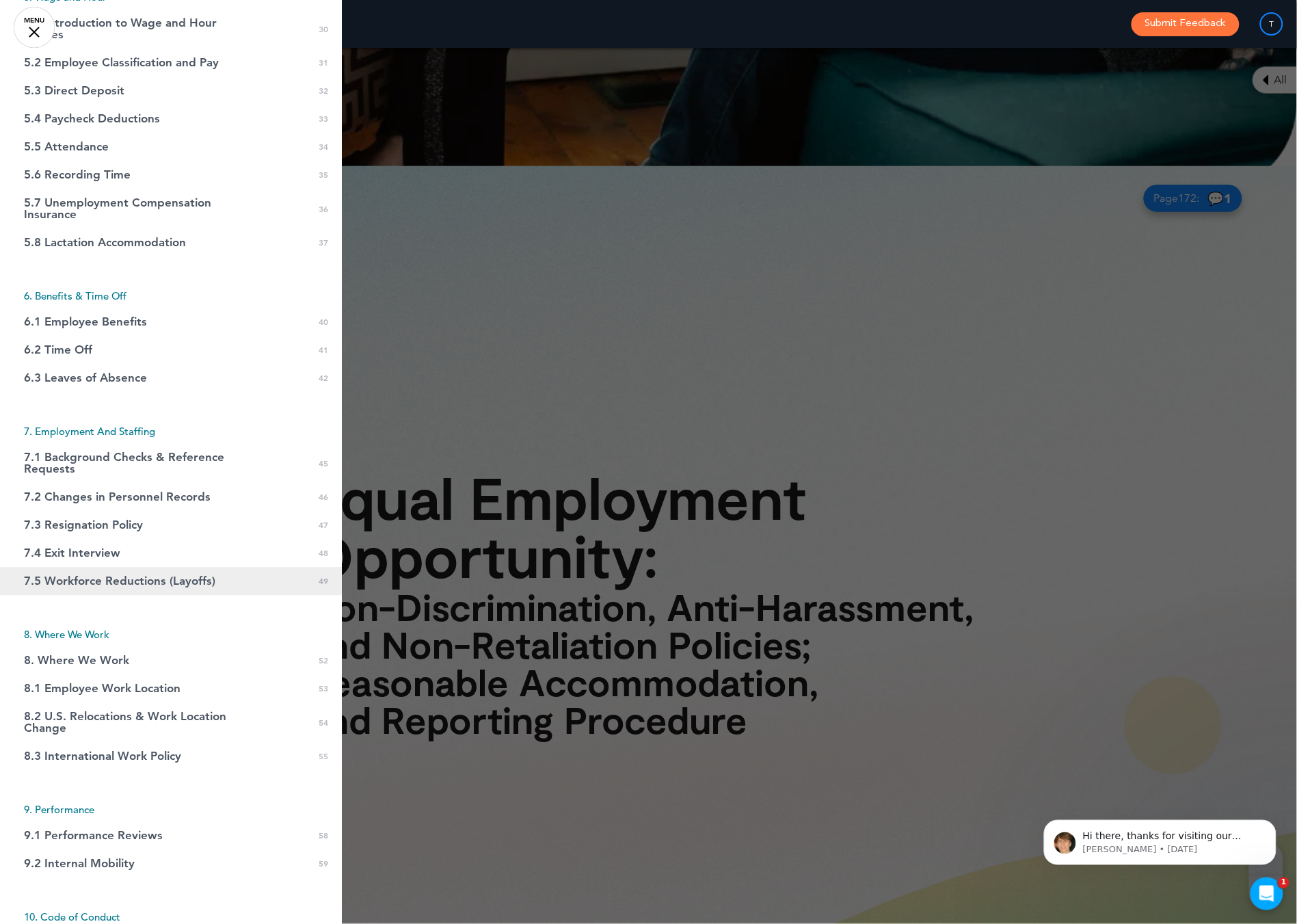
scroll to position [913, 0]
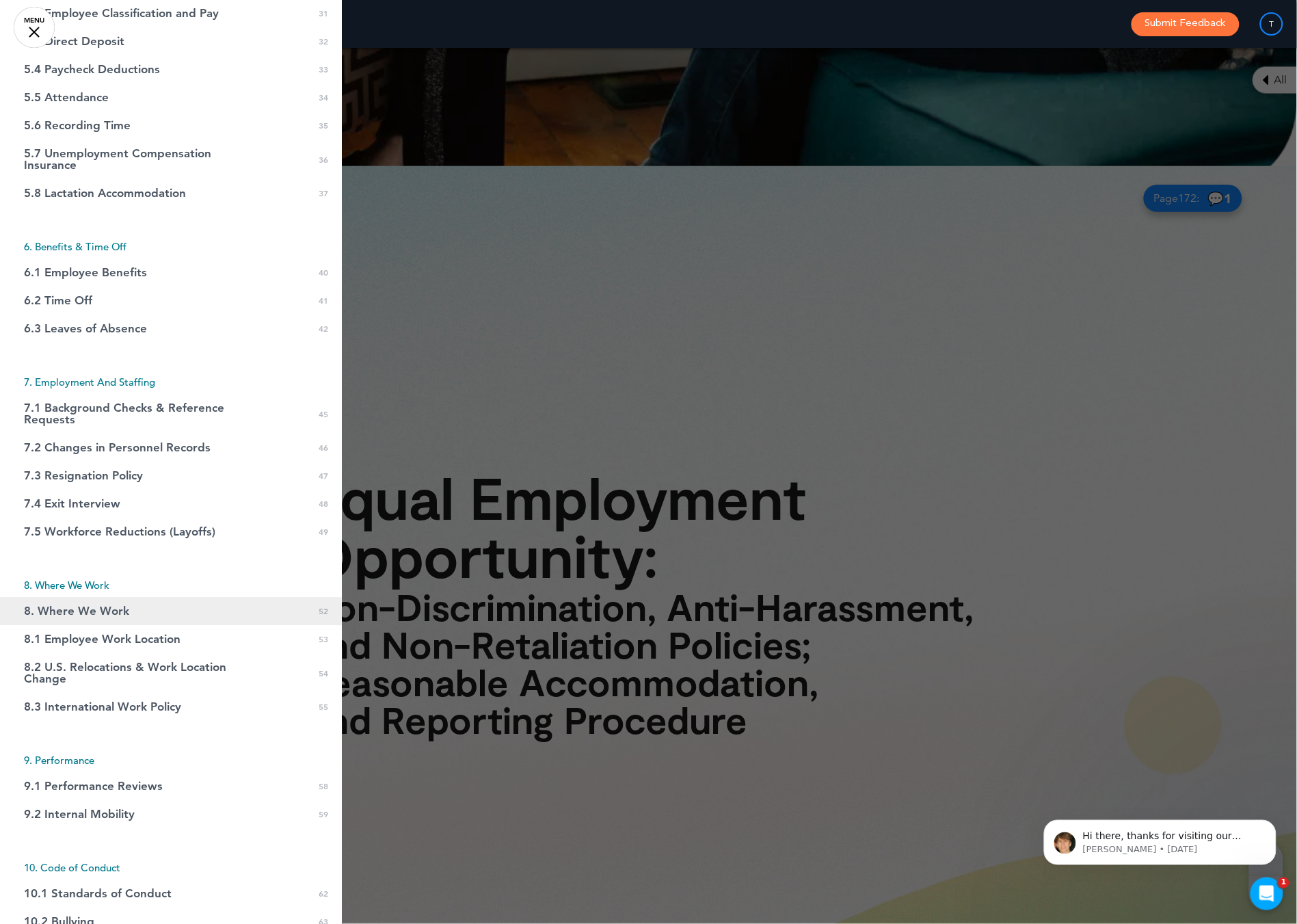
click at [127, 603] on link "8. Where We Work 0 52" at bounding box center [171, 611] width 342 height 28
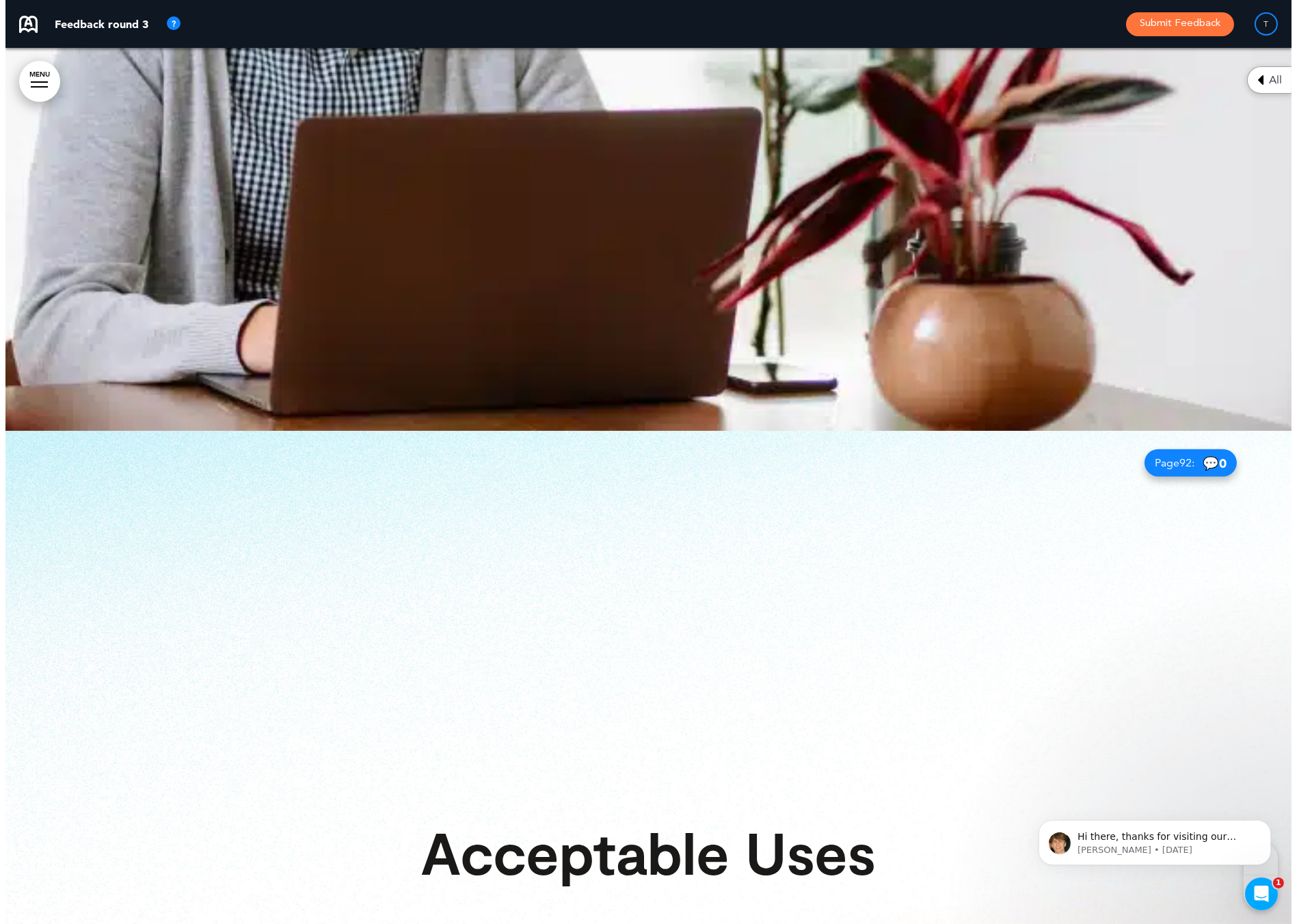
scroll to position [0, 0]
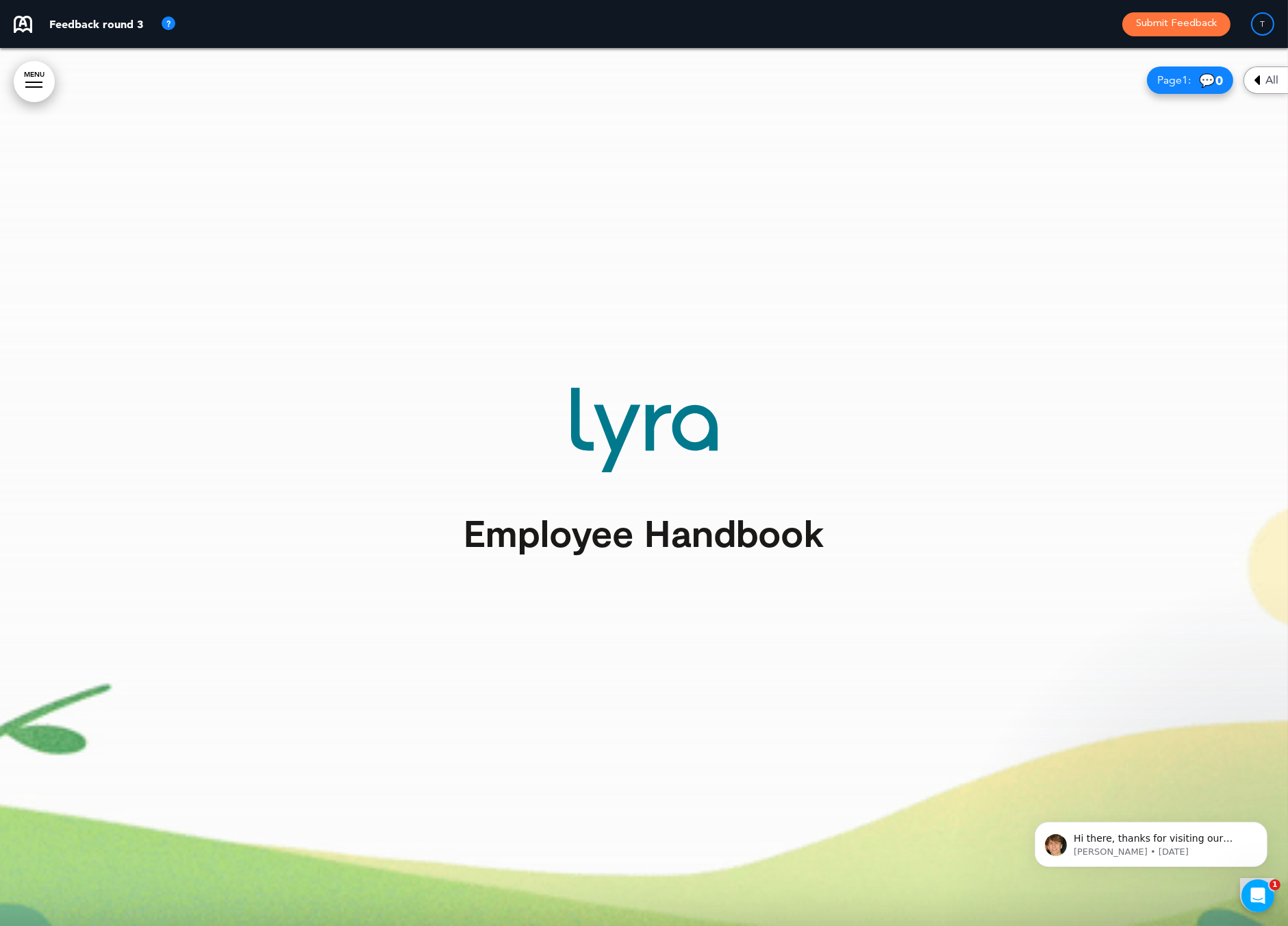
click at [1179, 26] on button "Submit Feedback" at bounding box center [1176, 24] width 108 height 24
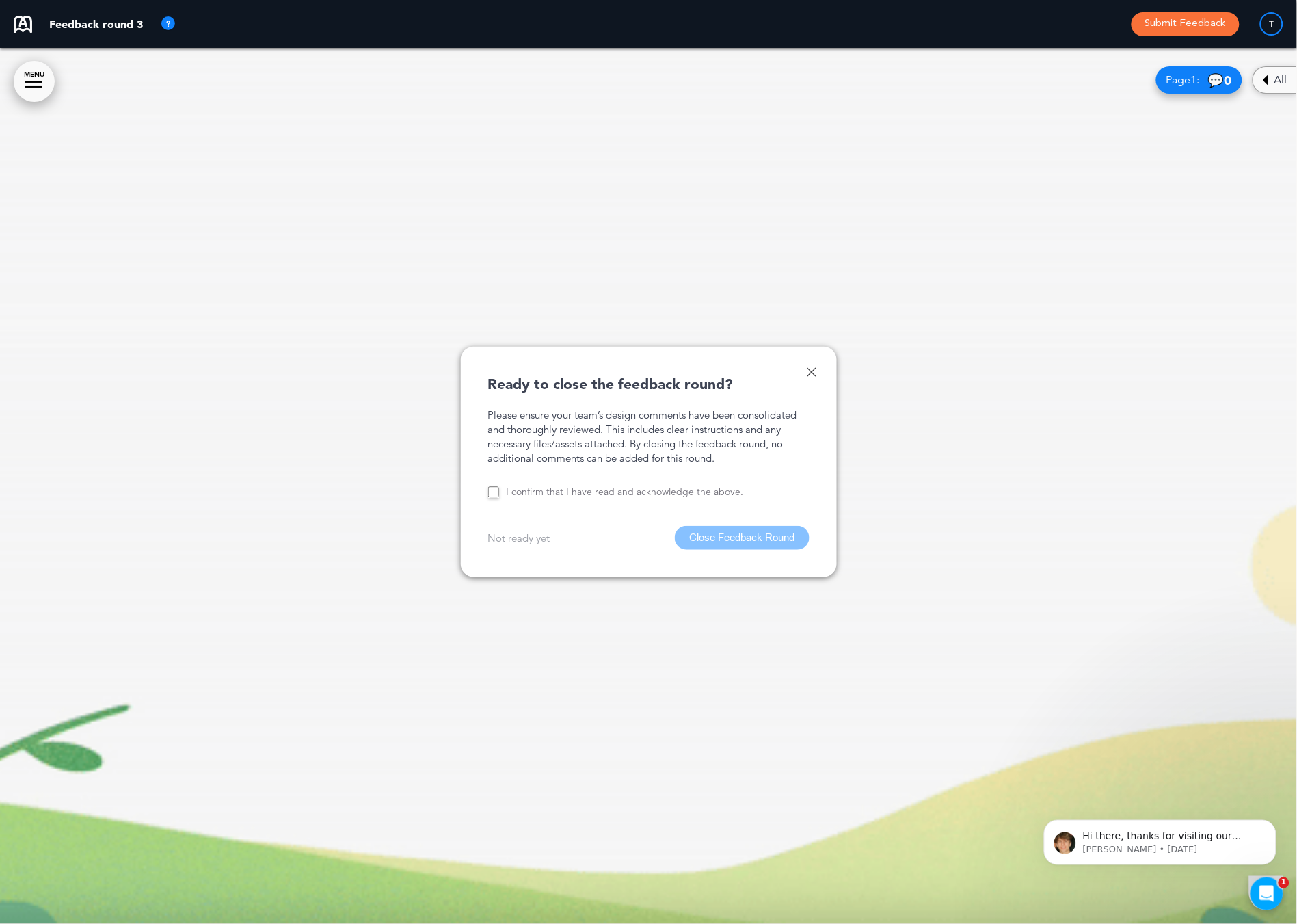
scroll to position [0, 1277]
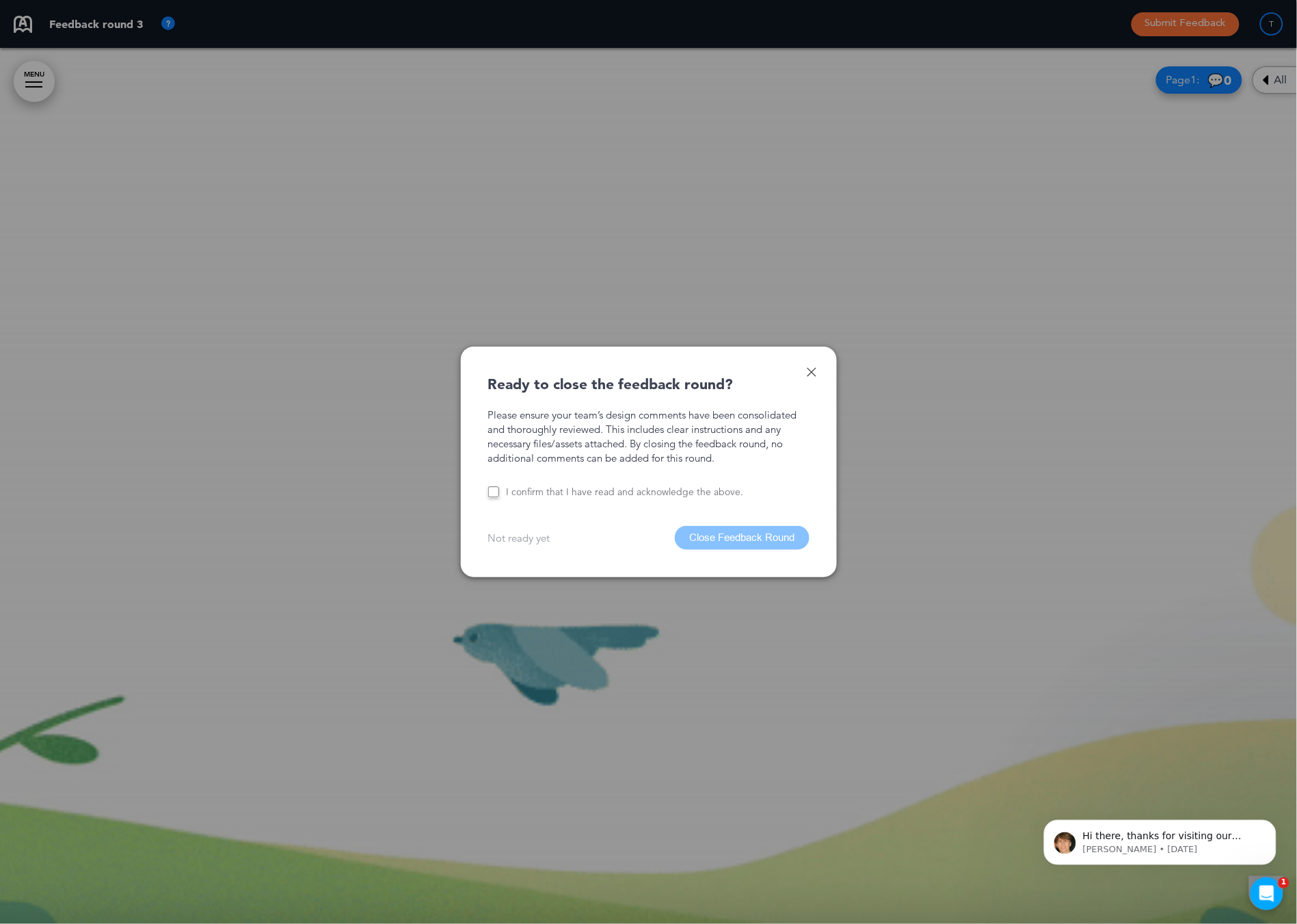
click at [515, 493] on label "I confirm that I have read and acknowledge the above." at bounding box center [625, 491] width 237 height 13
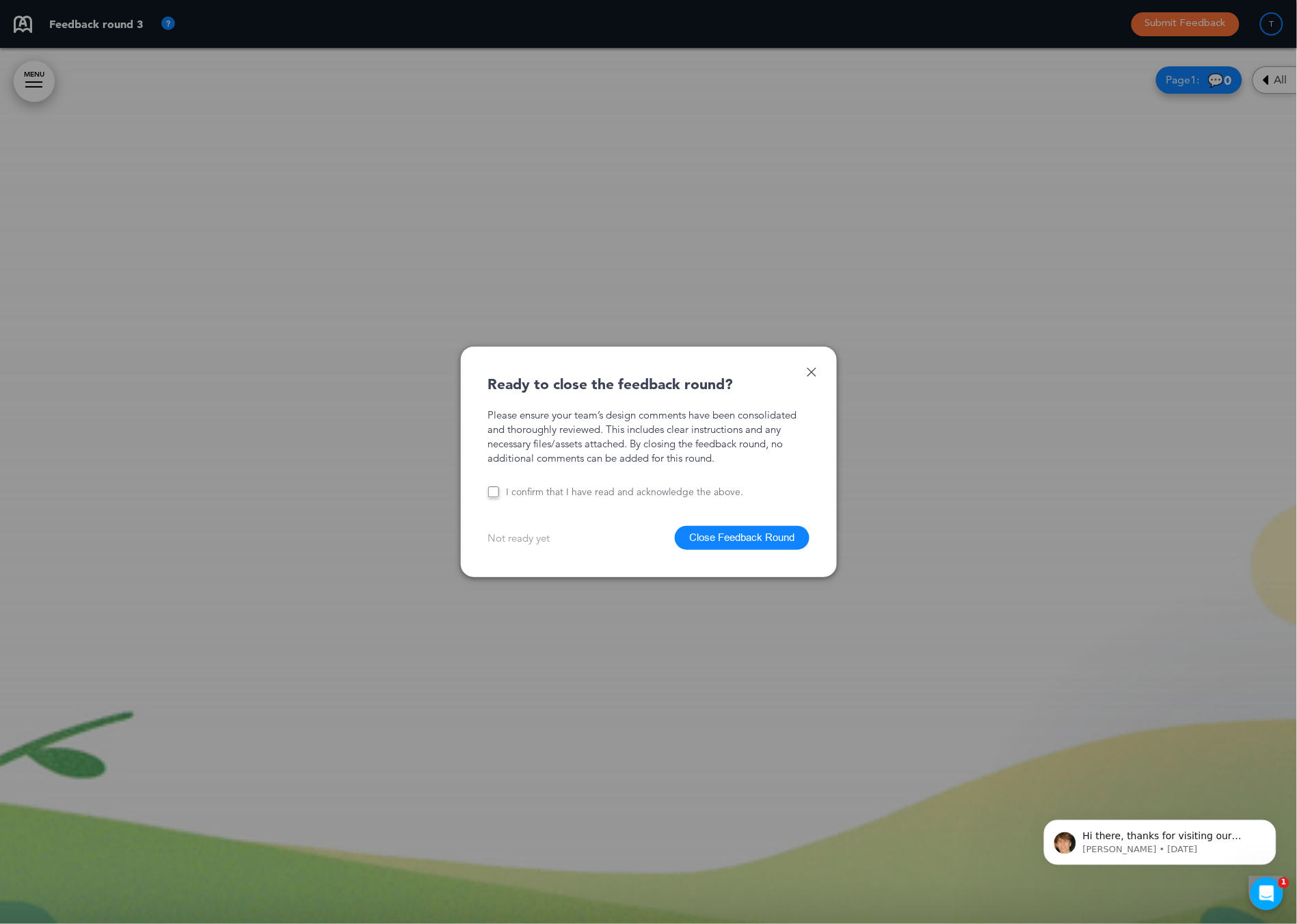
click at [736, 543] on button "Close Feedback Round" at bounding box center [742, 538] width 134 height 24
